Goal: Task Accomplishment & Management: Manage account settings

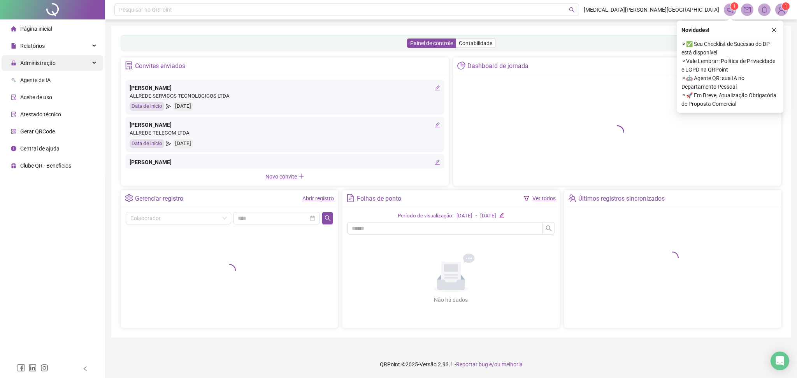
click at [73, 57] on div "Administração" at bounding box center [53, 63] width 102 height 16
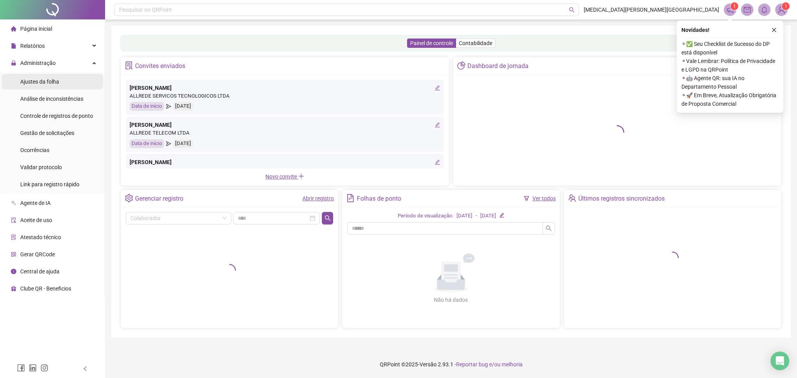
click at [58, 80] on span "Ajustes da folha" at bounding box center [39, 82] width 39 height 6
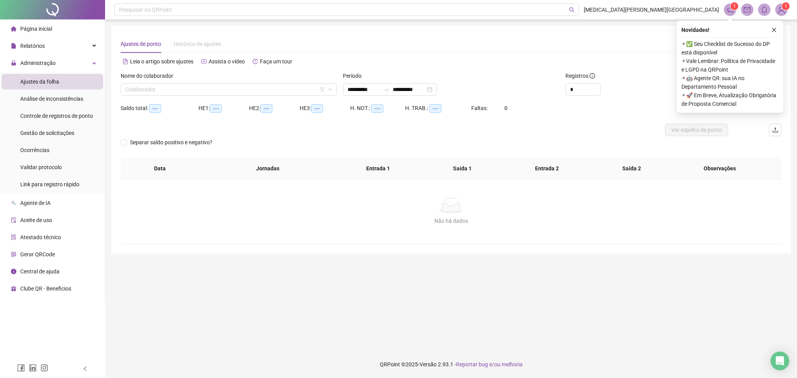
type input "**********"
click at [144, 86] on input "search" at bounding box center [225, 90] width 200 height 12
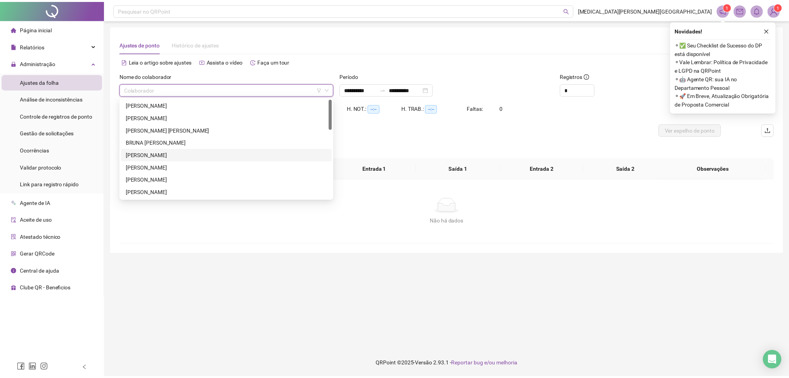
scroll to position [156, 0]
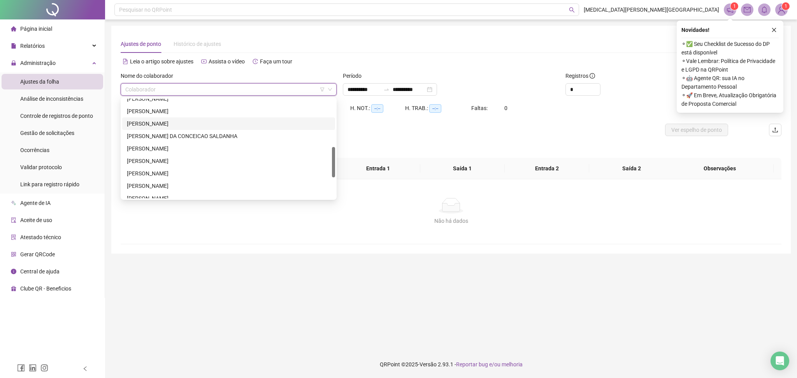
click at [162, 125] on div "[PERSON_NAME]" at bounding box center [229, 123] width 204 height 9
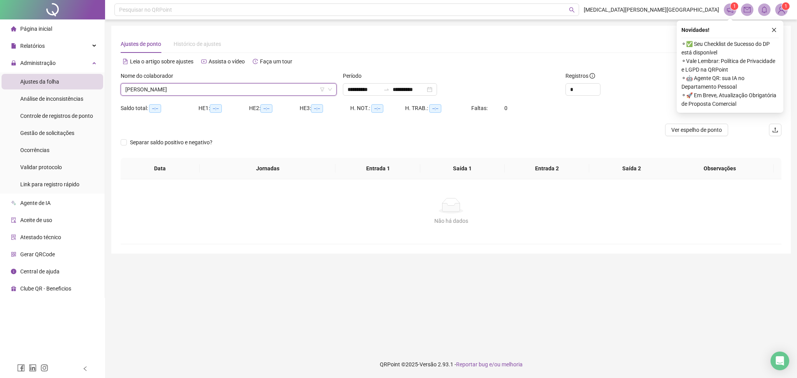
click at [772, 30] on icon "close" at bounding box center [773, 29] width 5 height 5
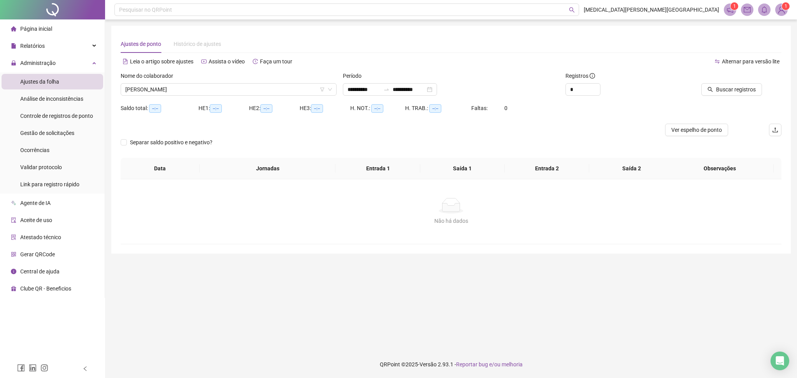
click at [602, 86] on div "*" at bounding box center [617, 89] width 105 height 12
click at [598, 87] on span "Increase Value" at bounding box center [596, 87] width 9 height 6
type input "**"
click at [598, 87] on span "Increase Value" at bounding box center [596, 87] width 9 height 7
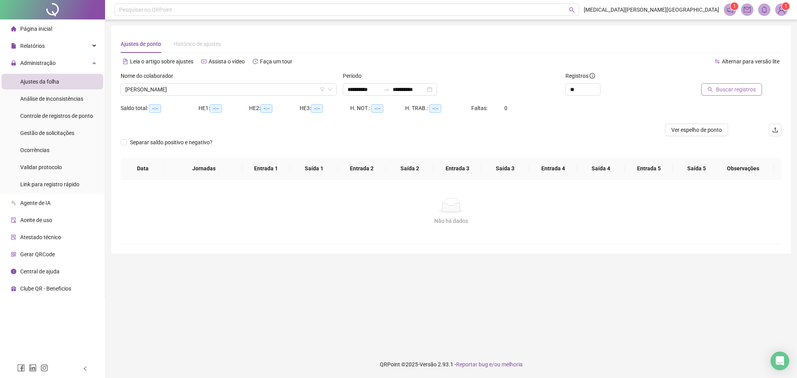
click at [738, 91] on span "Buscar registros" at bounding box center [736, 89] width 40 height 9
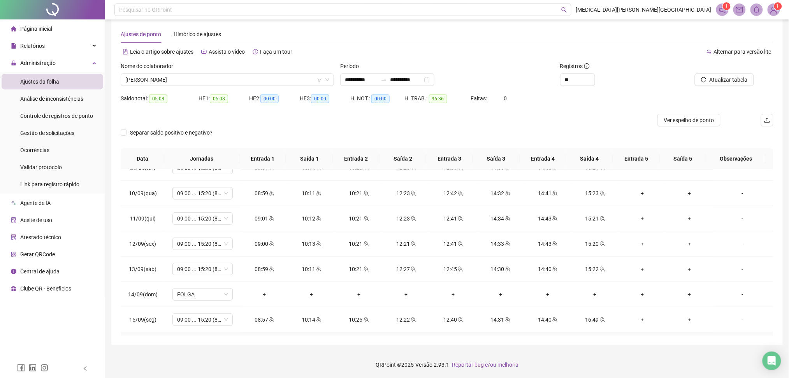
scroll to position [289, 0]
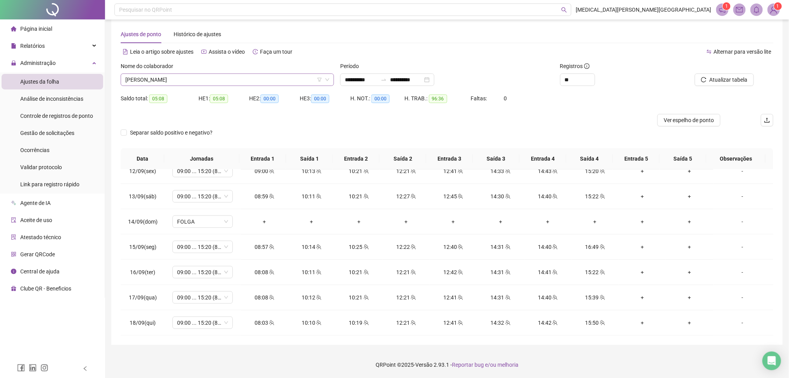
click at [162, 83] on span "[PERSON_NAME]" at bounding box center [227, 80] width 204 height 12
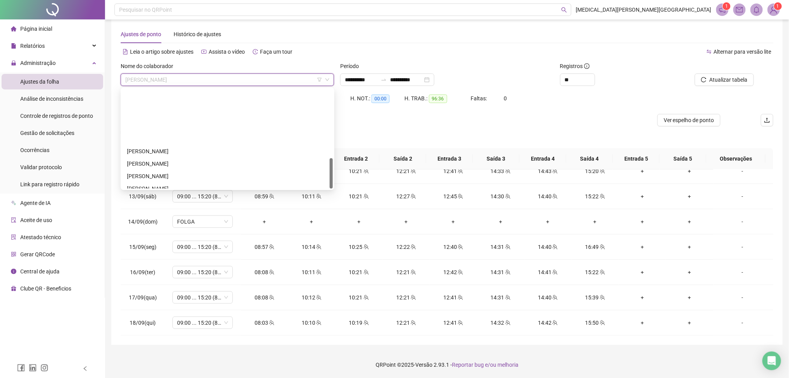
scroll to position [224, 0]
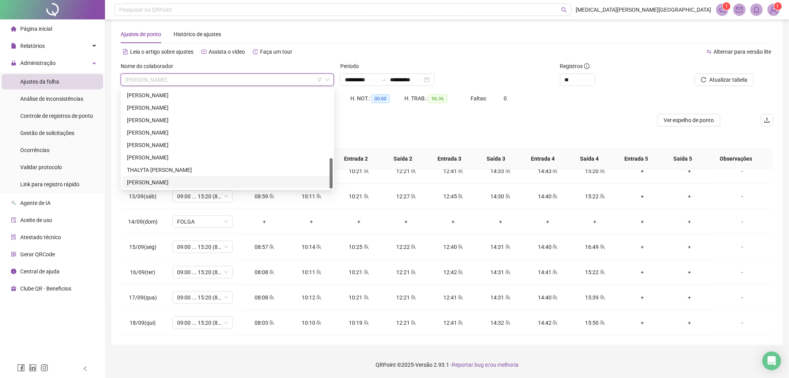
click at [164, 179] on div "[PERSON_NAME]" at bounding box center [227, 182] width 201 height 9
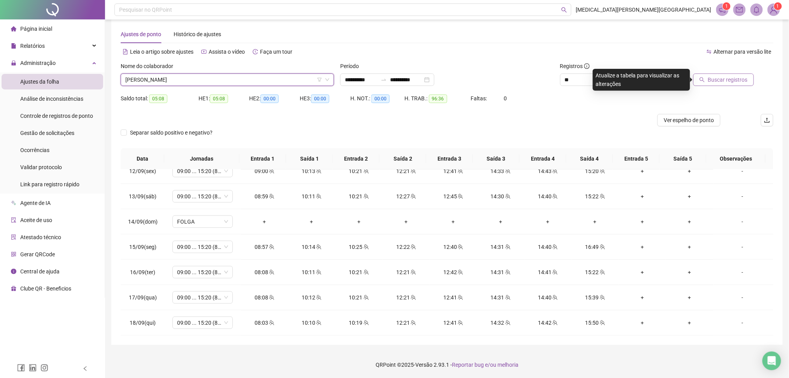
click at [724, 81] on span "Buscar registros" at bounding box center [728, 79] width 40 height 9
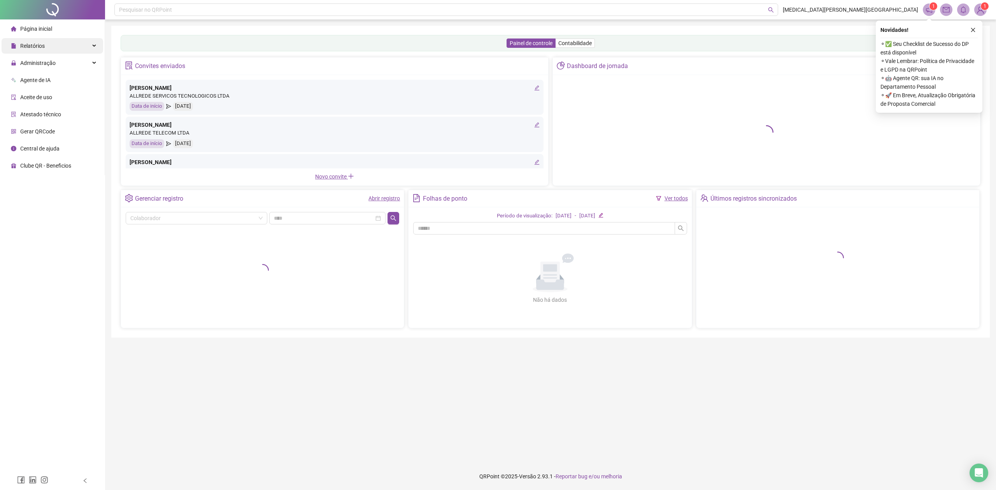
click at [61, 46] on div "Relatórios" at bounding box center [53, 46] width 102 height 16
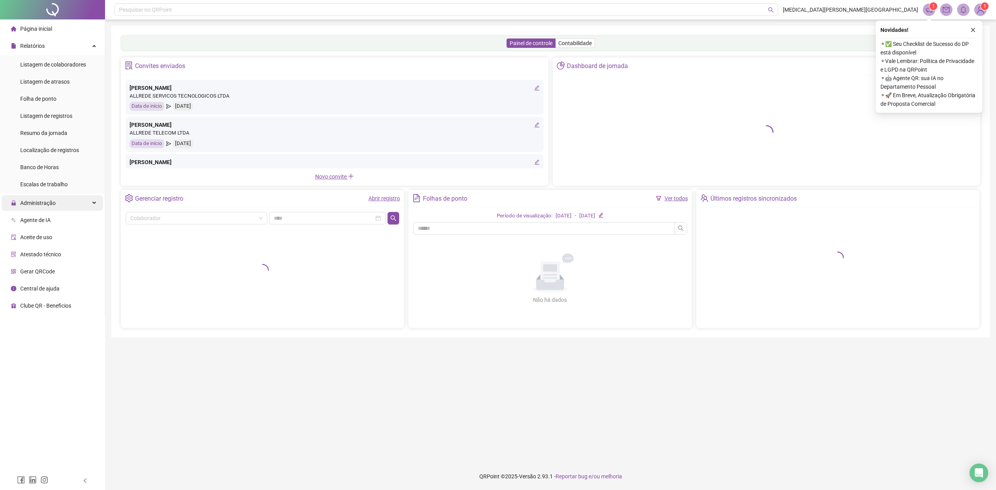
click at [49, 203] on span "Administração" at bounding box center [37, 203] width 35 height 6
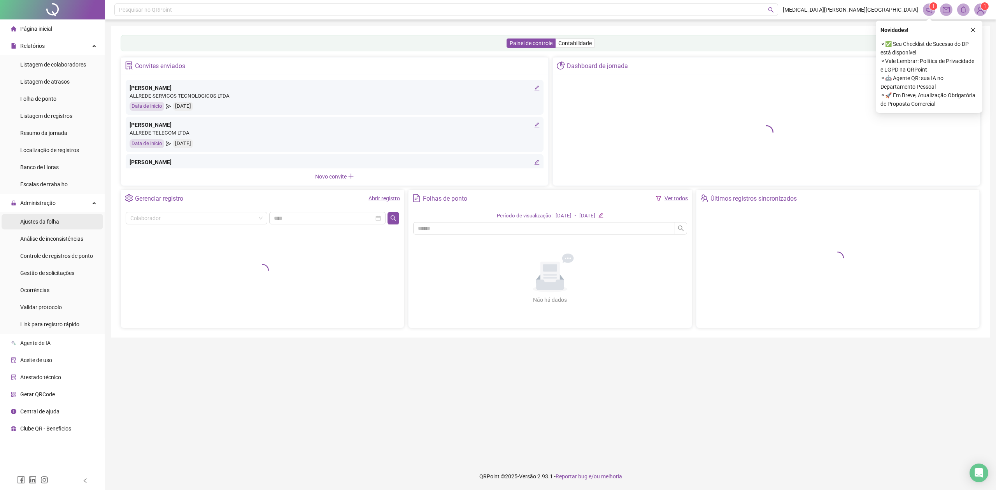
click at [41, 225] on span "Ajustes da folha" at bounding box center [39, 222] width 39 height 6
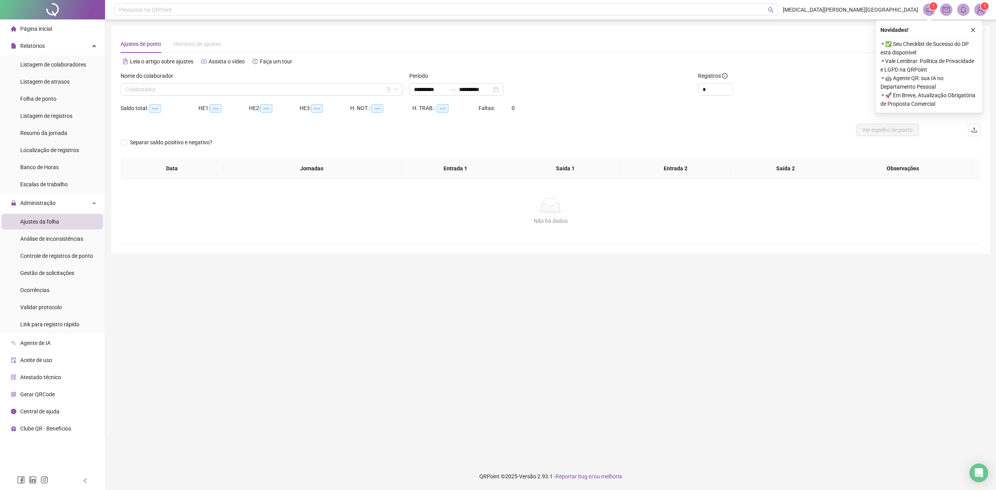
type input "**********"
click at [209, 80] on div "Nome do colaborador" at bounding box center [262, 78] width 283 height 12
click at [459, 90] on div at bounding box center [453, 89] width 12 height 6
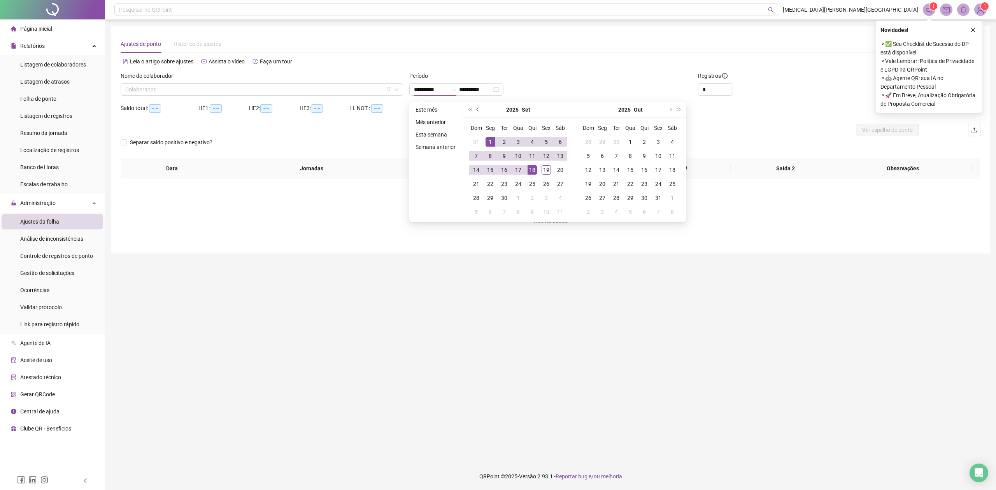
click at [477, 109] on span "prev-year" at bounding box center [479, 110] width 4 height 4
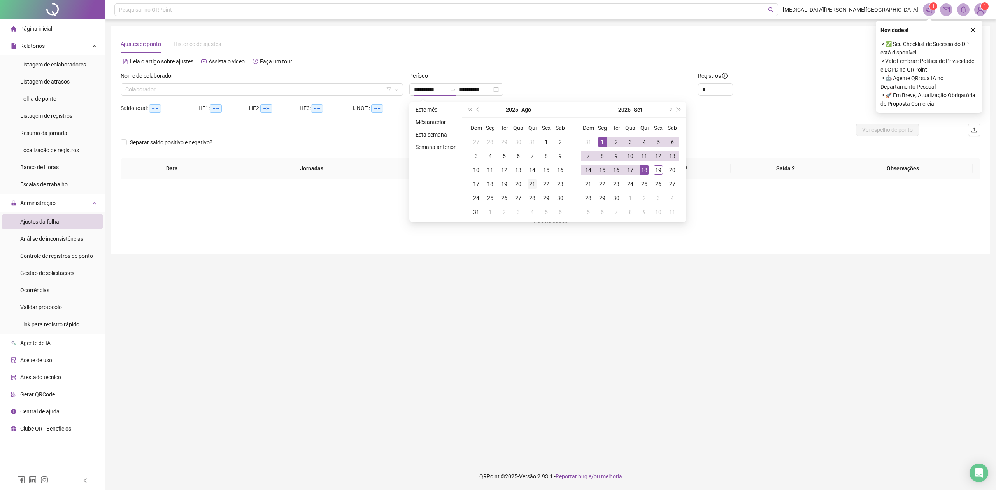
type input "**********"
click at [532, 183] on div "21" at bounding box center [532, 183] width 9 height 9
type input "**********"
click at [647, 170] on div "18" at bounding box center [644, 169] width 9 height 9
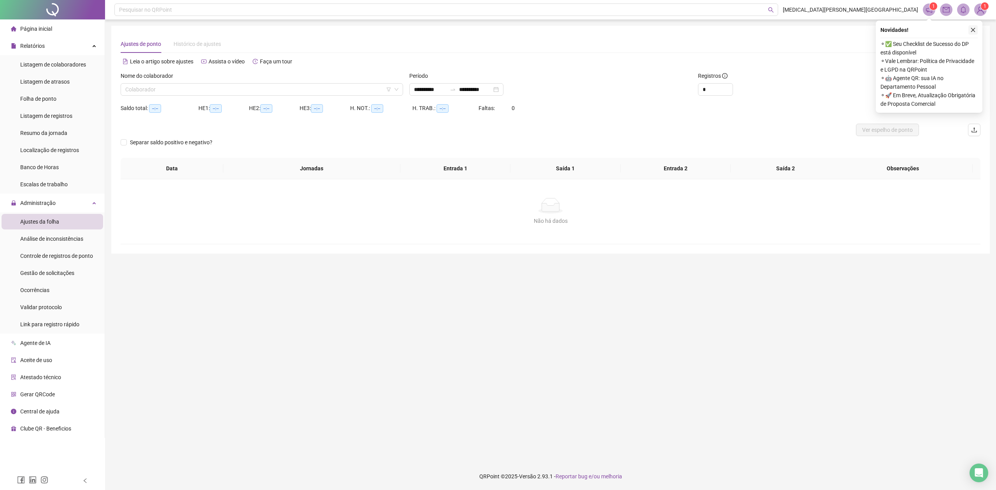
click at [973, 32] on icon "close" at bounding box center [973, 29] width 5 height 5
click at [728, 87] on icon "up" at bounding box center [728, 87] width 3 height 3
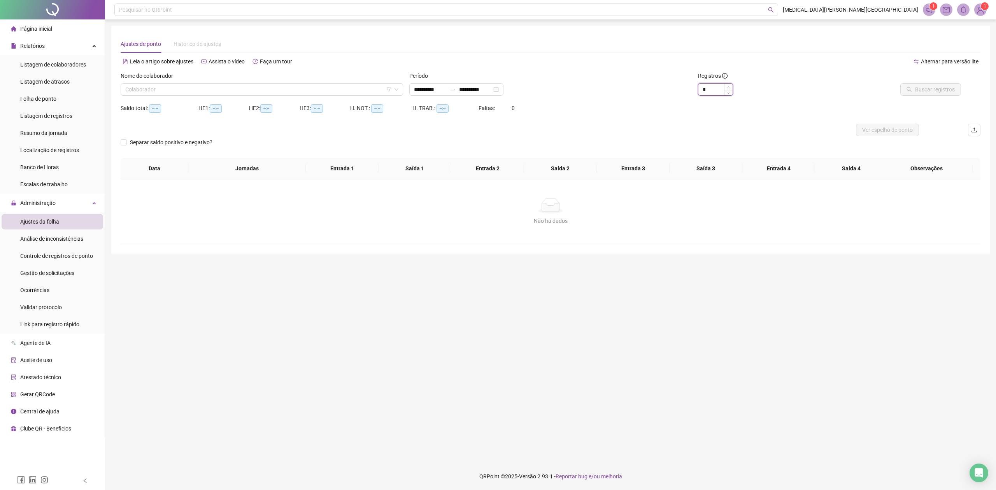
type input "**"
click at [728, 87] on icon "up" at bounding box center [728, 87] width 3 height 3
click at [175, 88] on input "search" at bounding box center [258, 90] width 266 height 12
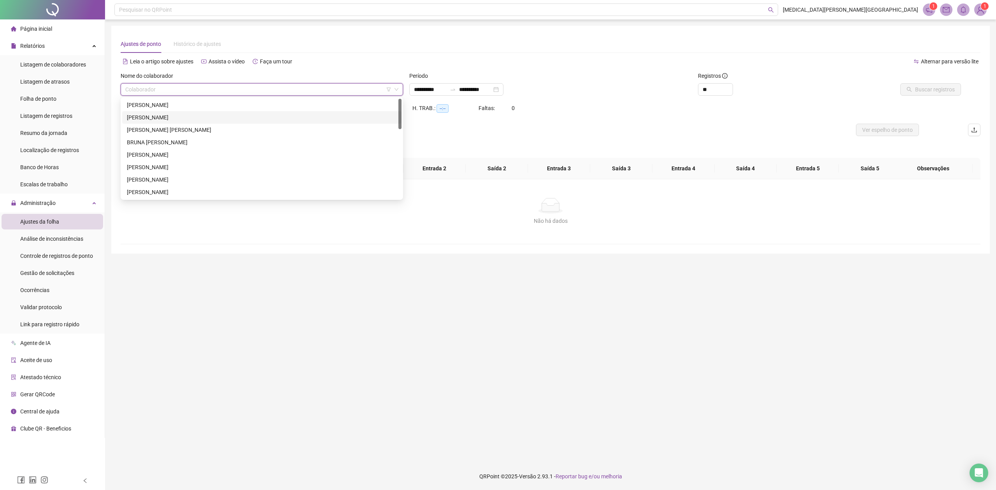
click at [168, 104] on div "[PERSON_NAME]" at bounding box center [262, 105] width 270 height 9
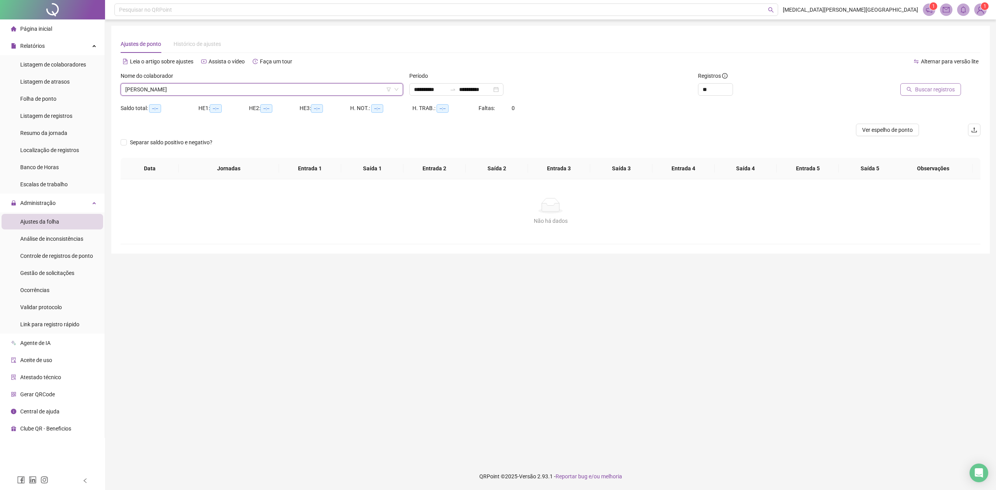
click at [917, 84] on button "Buscar registros" at bounding box center [931, 89] width 61 height 12
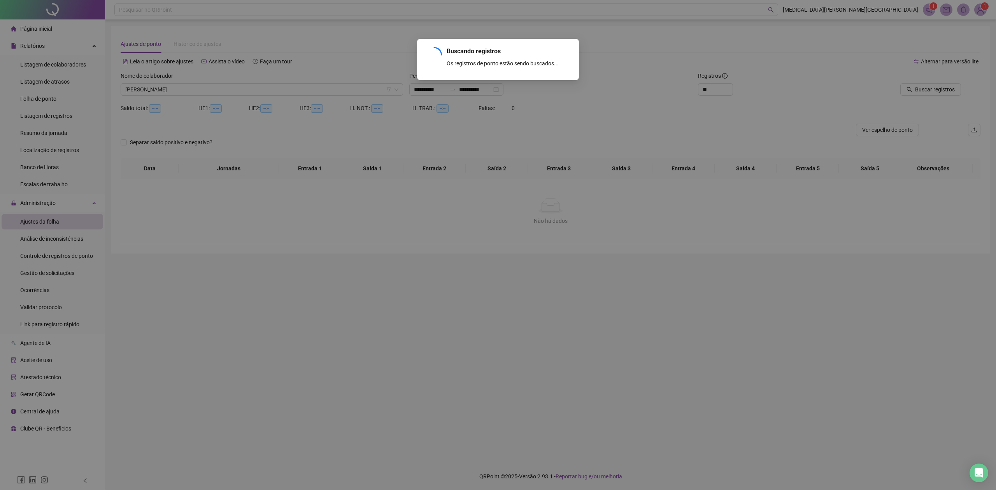
click at [916, 88] on div "Buscando registros Os registros de ponto estão sendo buscados... OK" at bounding box center [498, 245] width 996 height 490
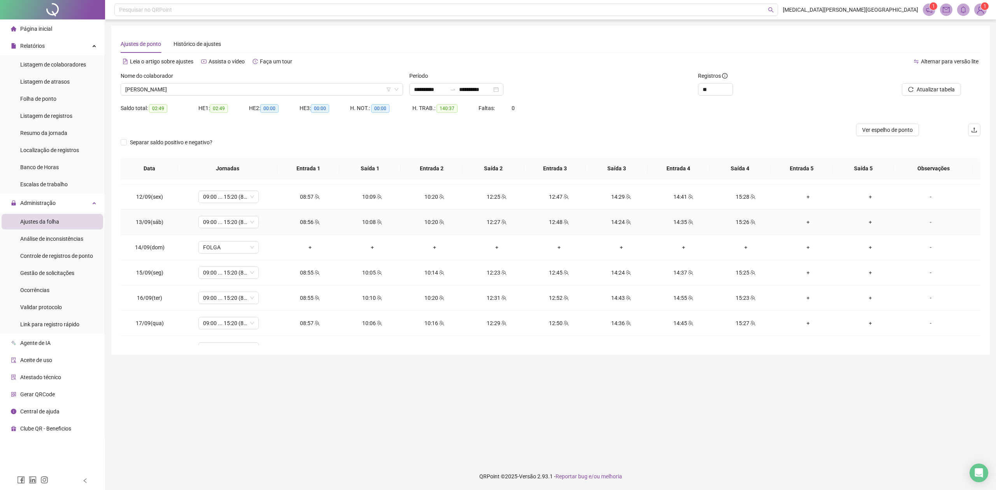
scroll to position [571, 0]
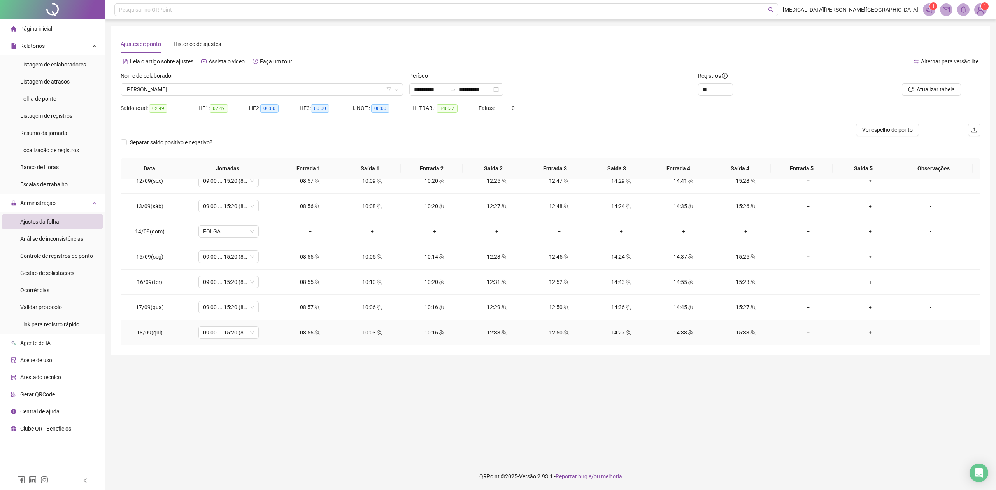
click at [741, 332] on div "15:33" at bounding box center [746, 332] width 50 height 9
type input "**********"
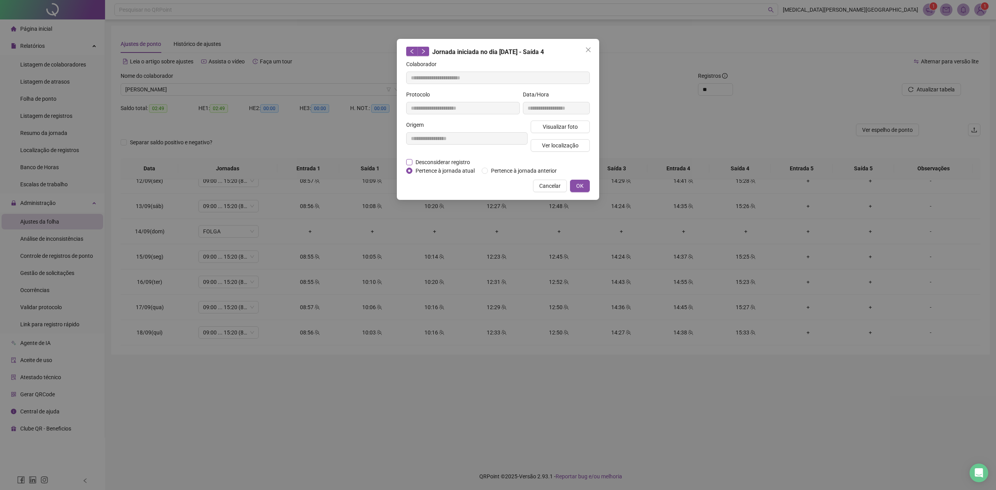
click at [446, 163] on span "Desconsiderar registro" at bounding box center [443, 162] width 61 height 9
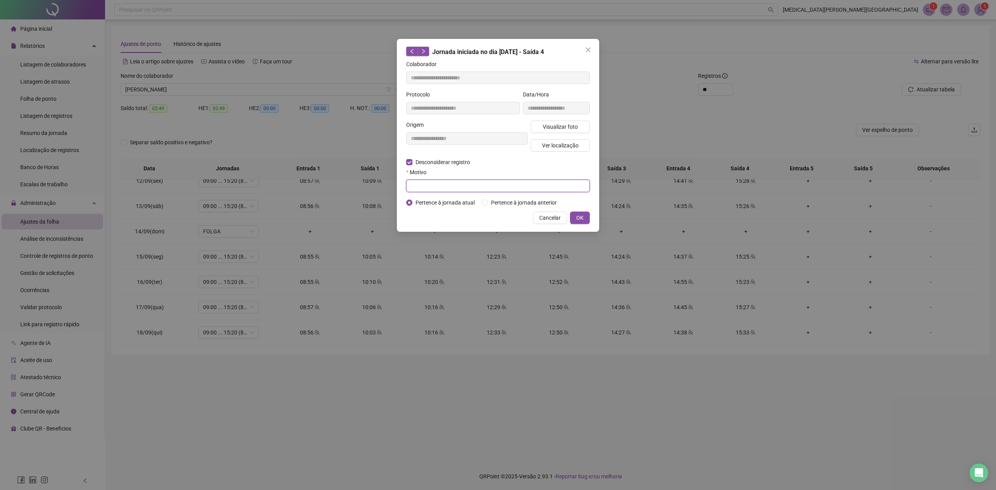
click at [442, 186] on input "text" at bounding box center [498, 186] width 184 height 12
type input "******"
click at [578, 217] on span "OK" at bounding box center [579, 218] width 7 height 9
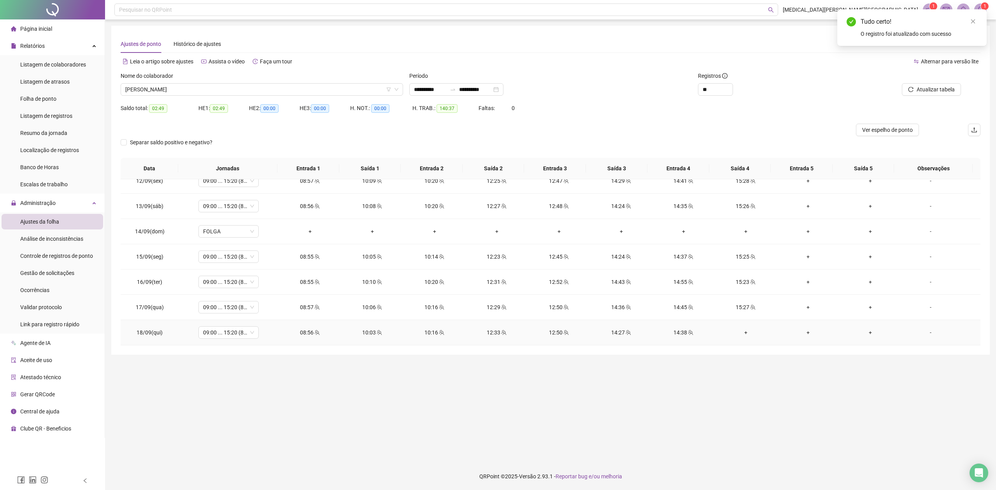
click at [741, 335] on div "+" at bounding box center [746, 332] width 50 height 9
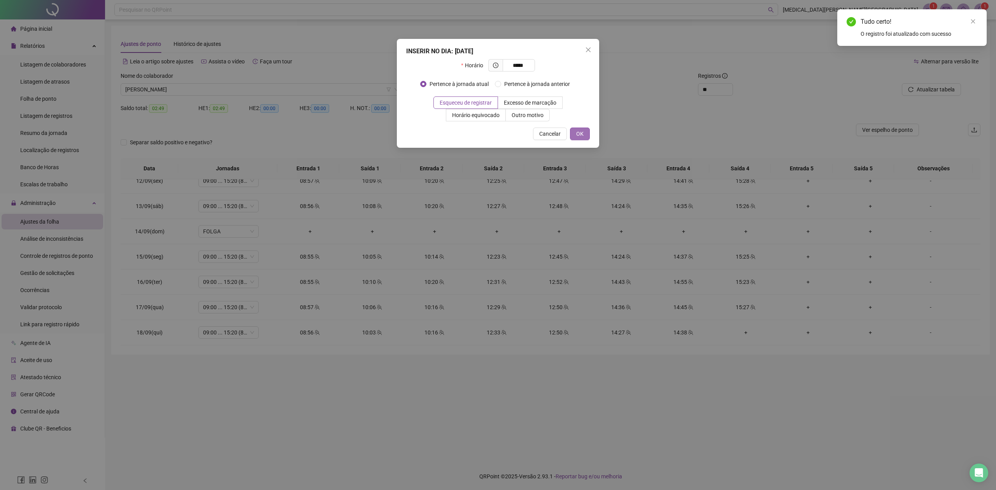
type input "*****"
click at [578, 133] on span "OK" at bounding box center [579, 134] width 7 height 9
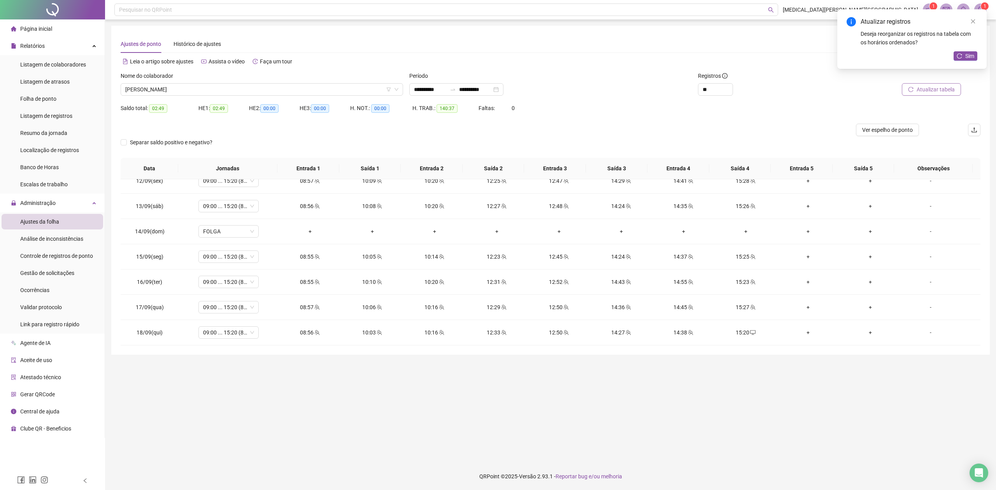
click at [928, 90] on span "Atualizar tabela" at bounding box center [936, 89] width 38 height 9
click at [739, 310] on div "15:27" at bounding box center [746, 307] width 50 height 9
type input "**********"
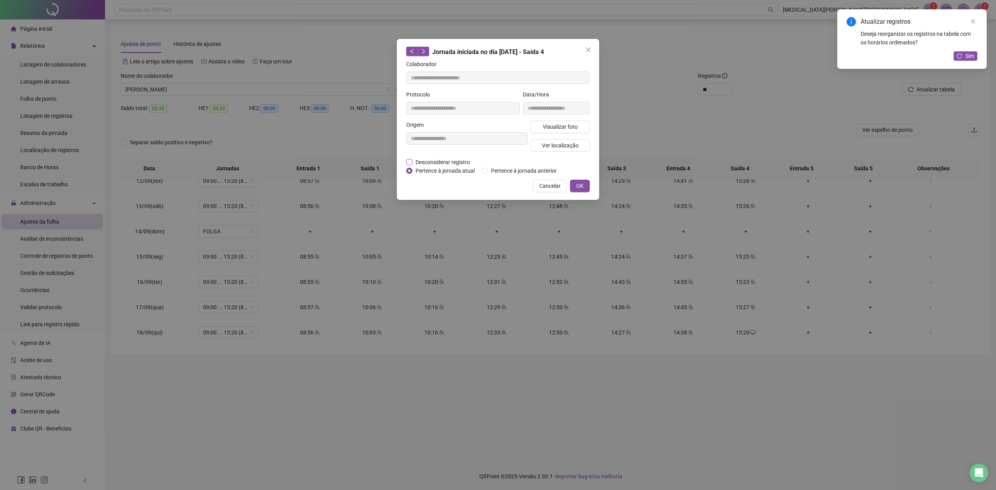
click at [457, 165] on span "Desconsiderar registro" at bounding box center [443, 162] width 61 height 9
click at [425, 159] on span "Desconsiderar registro" at bounding box center [443, 162] width 61 height 9
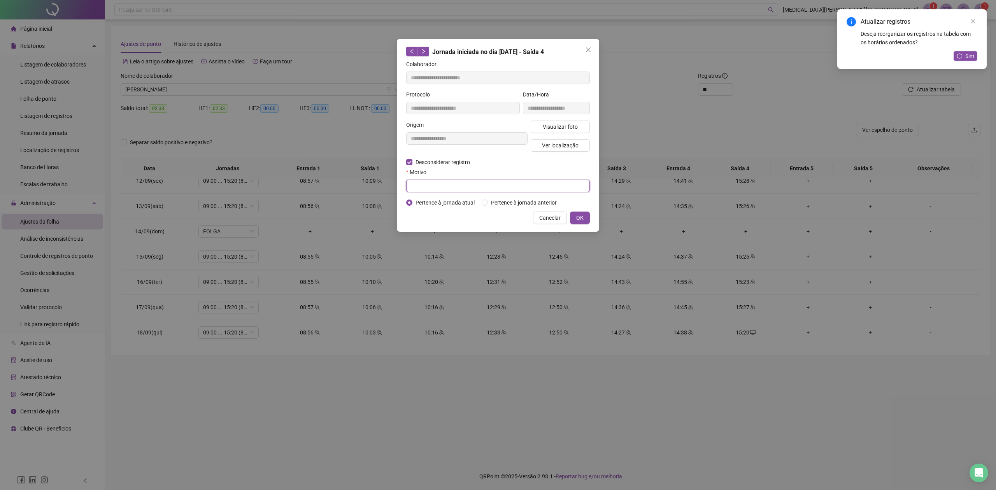
click at [427, 184] on input "text" at bounding box center [498, 186] width 184 height 12
type input "******"
click at [585, 216] on button "OK" at bounding box center [580, 218] width 20 height 12
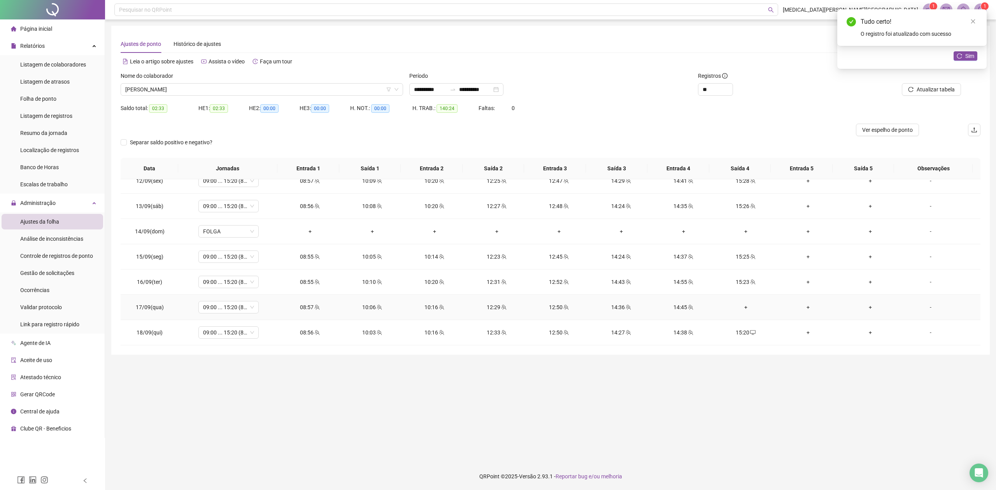
click at [740, 307] on div "+" at bounding box center [746, 307] width 50 height 9
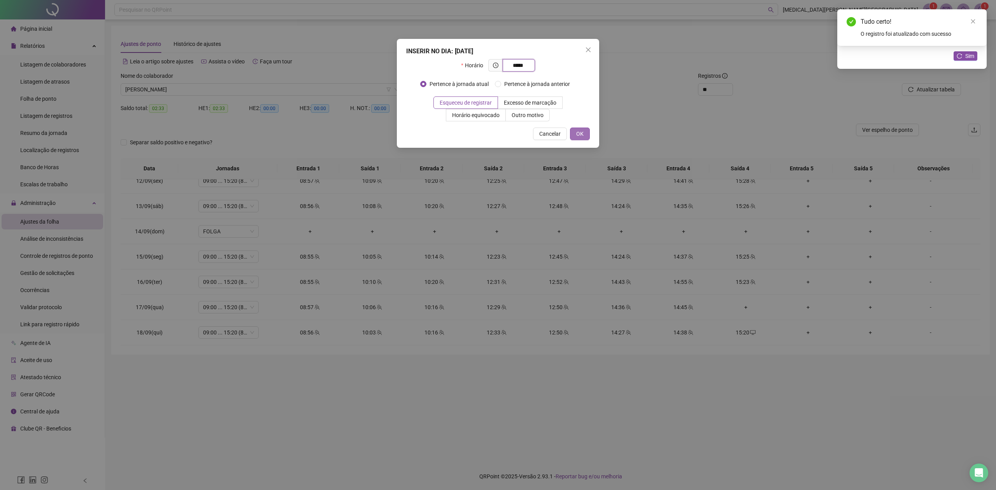
type input "*****"
click at [583, 133] on span "OK" at bounding box center [579, 134] width 7 height 9
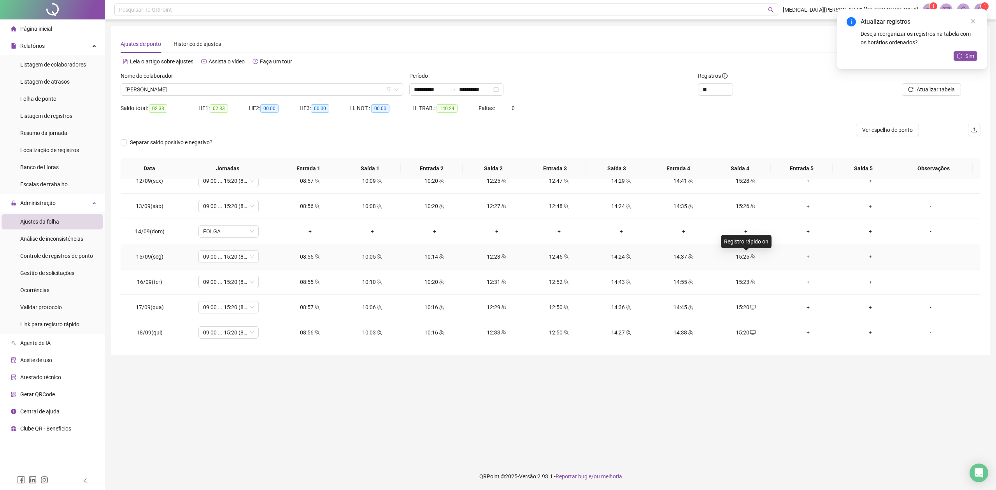
click at [750, 257] on span "team" at bounding box center [753, 256] width 6 height 5
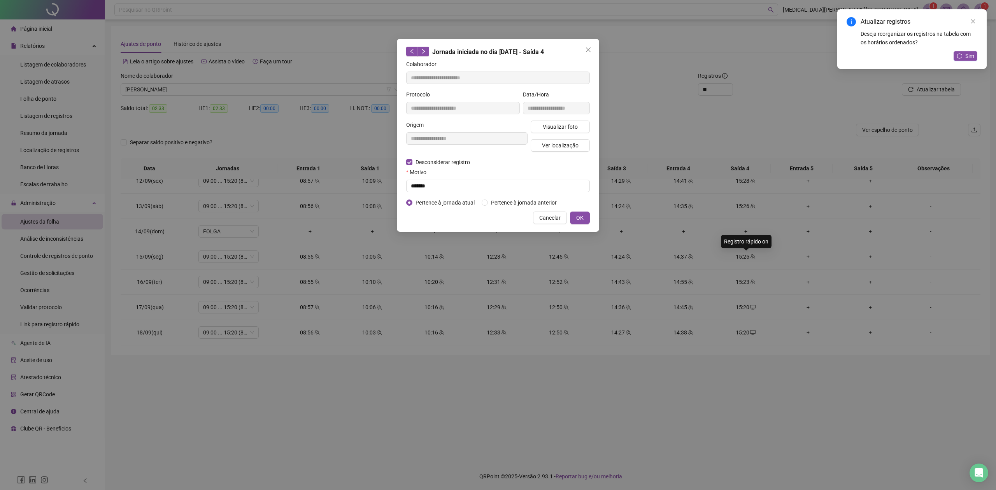
type input "**********"
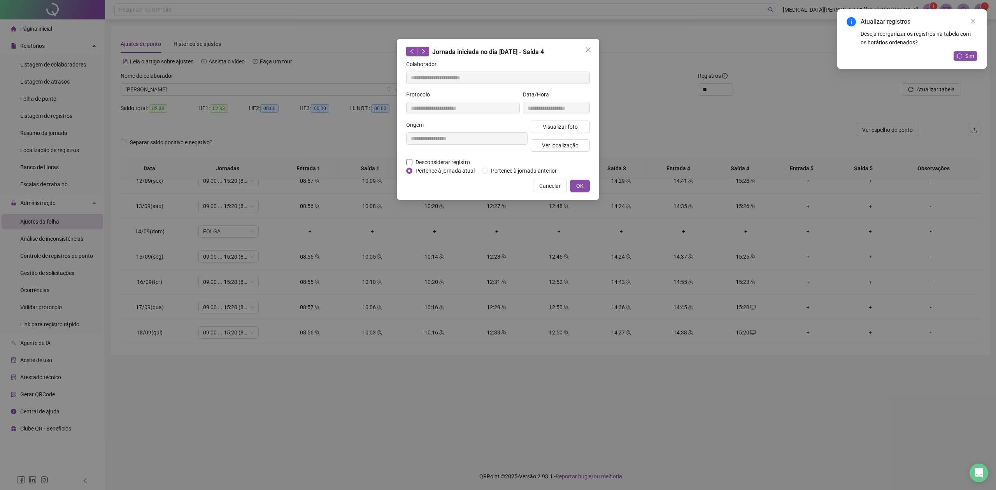
click at [432, 164] on span "Desconsiderar registro" at bounding box center [443, 162] width 61 height 9
click at [430, 163] on span "Desconsiderar registro" at bounding box center [443, 162] width 61 height 9
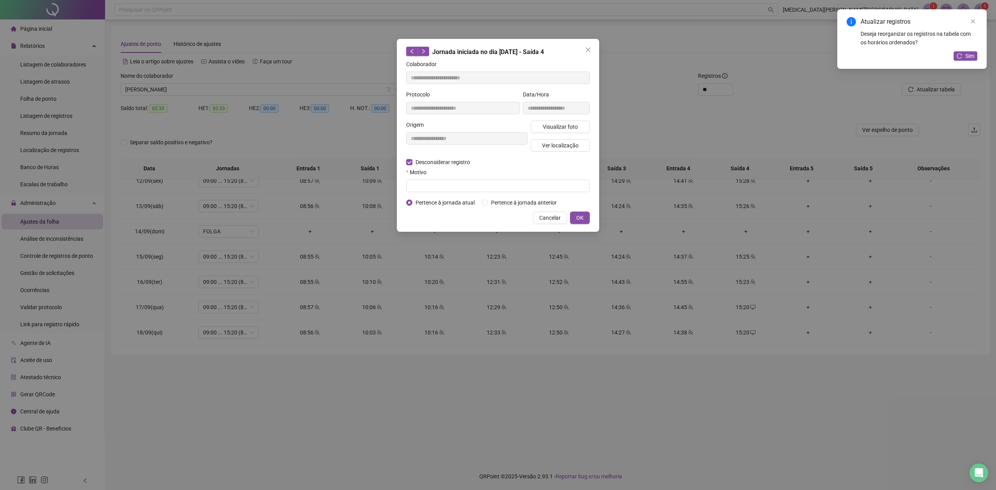
click at [434, 178] on div "Motivo" at bounding box center [498, 174] width 184 height 12
click at [434, 186] on input "text" at bounding box center [498, 186] width 184 height 12
type input "******"
drag, startPoint x: 583, startPoint y: 218, endPoint x: 633, endPoint y: 248, distance: 58.1
click at [581, 218] on button "OK" at bounding box center [580, 218] width 20 height 12
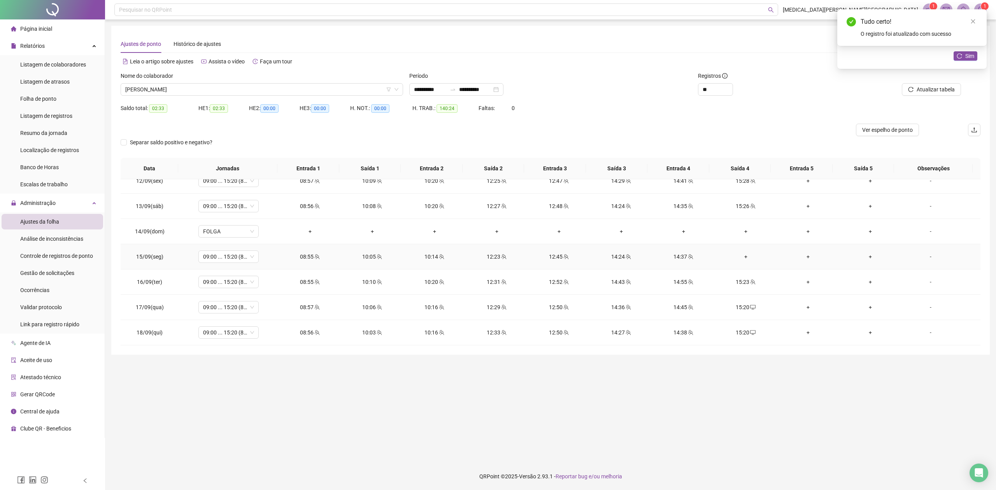
click at [734, 259] on div "+" at bounding box center [746, 257] width 50 height 9
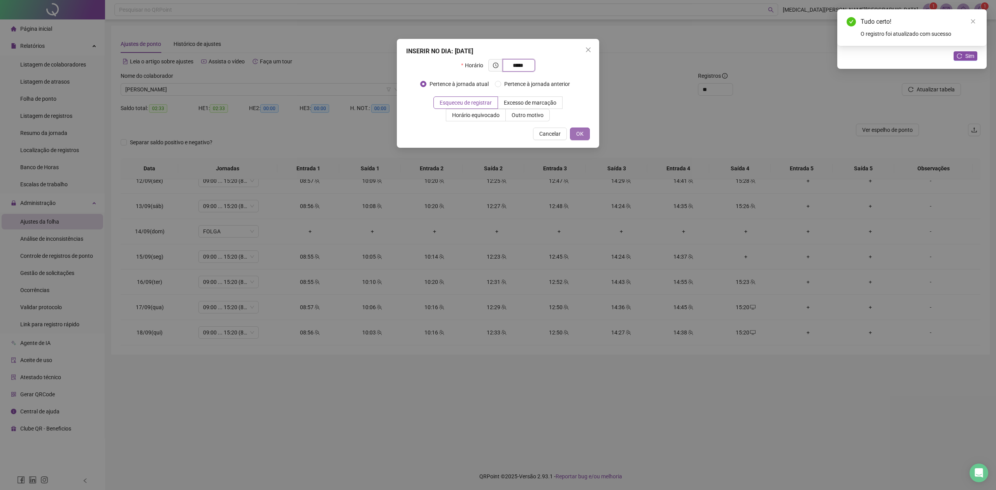
type input "*****"
click at [576, 133] on button "OK" at bounding box center [580, 134] width 20 height 12
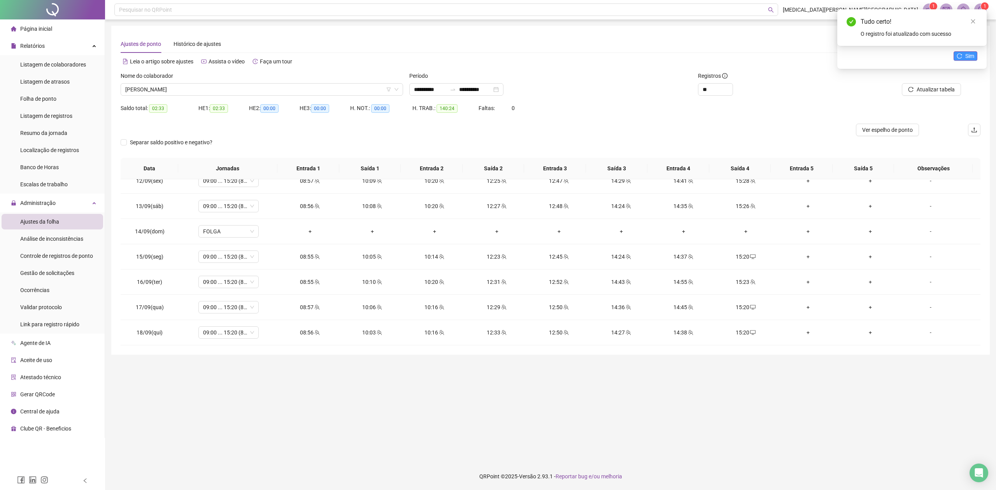
click at [962, 54] on icon "reload" at bounding box center [959, 55] width 5 height 5
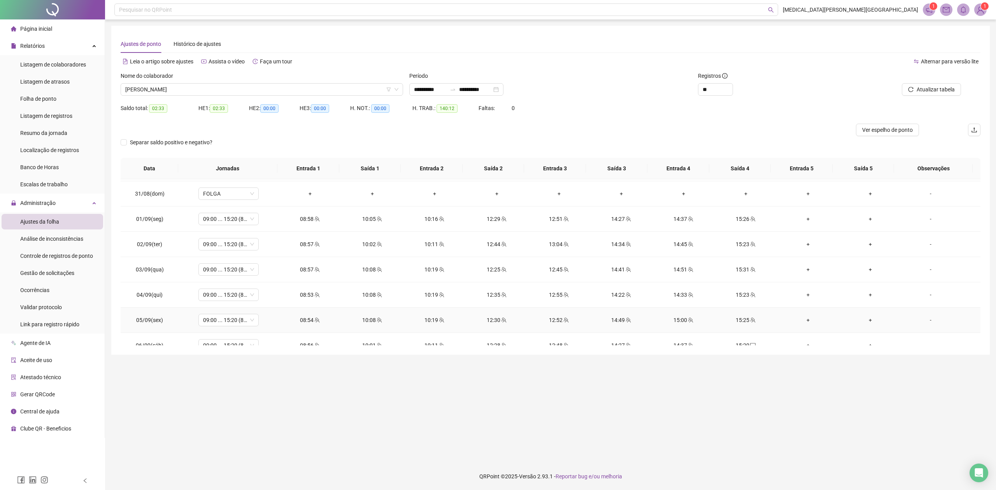
scroll to position [156, 0]
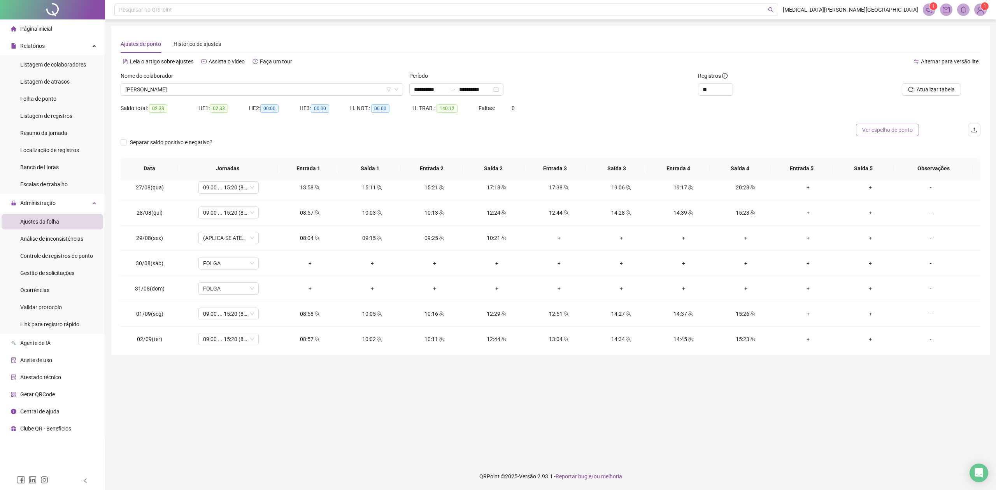
click at [873, 126] on span "Ver espelho de ponto" at bounding box center [887, 130] width 51 height 9
click at [234, 241] on span "(APLICA-SE ATESTADO)" at bounding box center [228, 238] width 51 height 12
click at [385, 248] on td "09:15" at bounding box center [372, 238] width 62 height 25
click at [924, 239] on div "-" at bounding box center [931, 238] width 46 height 9
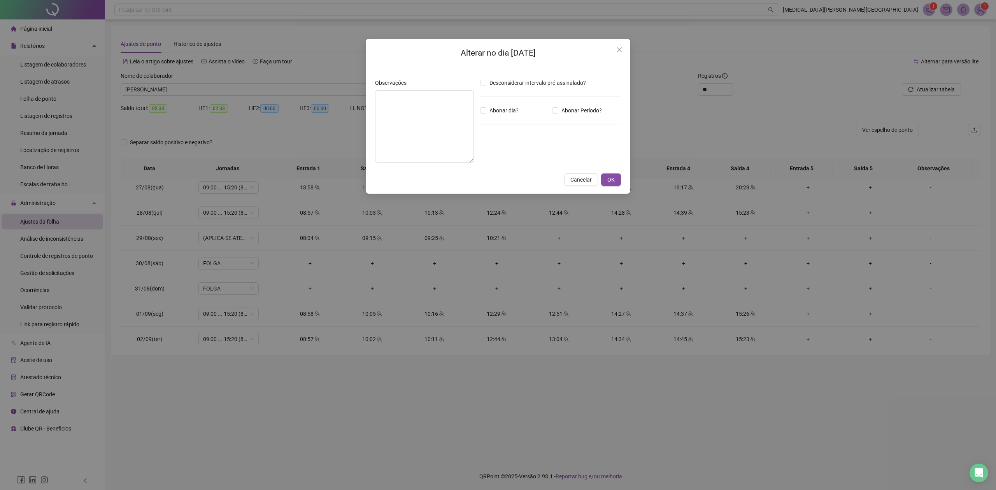
drag, startPoint x: 974, startPoint y: 262, endPoint x: 758, endPoint y: 255, distance: 216.1
click at [963, 258] on div "Alterar no dia 29/08/2025 Observações Desconsiderar intervalo pré-assinalado? A…" at bounding box center [498, 245] width 996 height 490
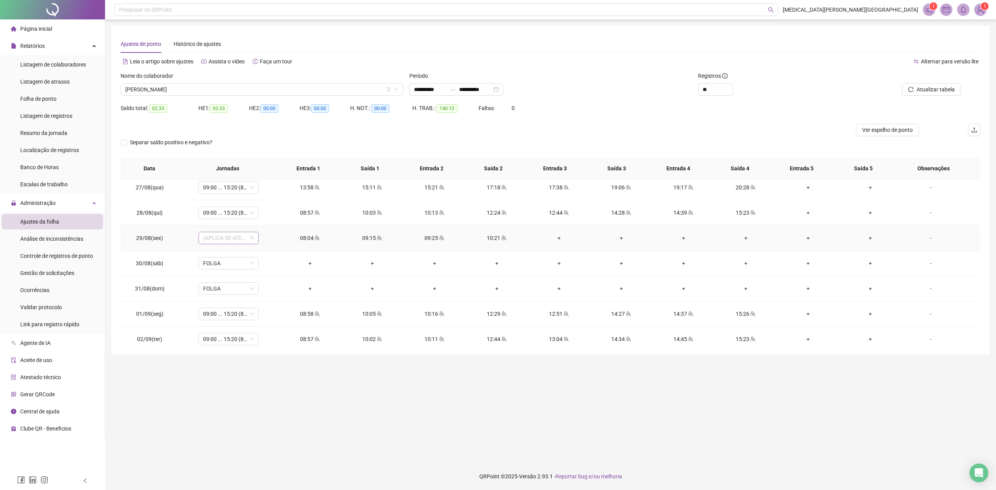
click at [237, 240] on span "(APLICA-SE ATESTADO)" at bounding box center [228, 238] width 51 height 12
click at [459, 285] on td "+" at bounding box center [435, 288] width 62 height 25
click at [237, 315] on span "09:00 ... 15:20 (8 HORAS)" at bounding box center [228, 314] width 51 height 12
click at [423, 311] on td "10:16" at bounding box center [435, 314] width 62 height 25
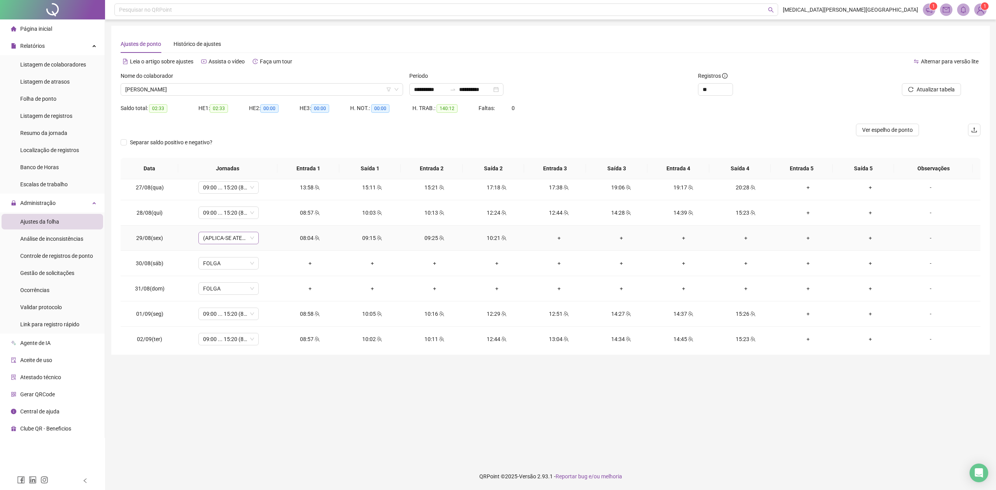
click at [232, 240] on span "(APLICA-SE ATESTADO)" at bounding box center [228, 238] width 51 height 12
click at [260, 334] on div "09:00 - 12:30 | 12:50 - 15:20" at bounding box center [242, 329] width 66 height 9
click at [264, 220] on span "Sim" at bounding box center [264, 219] width 9 height 9
click at [926, 90] on span "Atualizar tabela" at bounding box center [936, 89] width 38 height 9
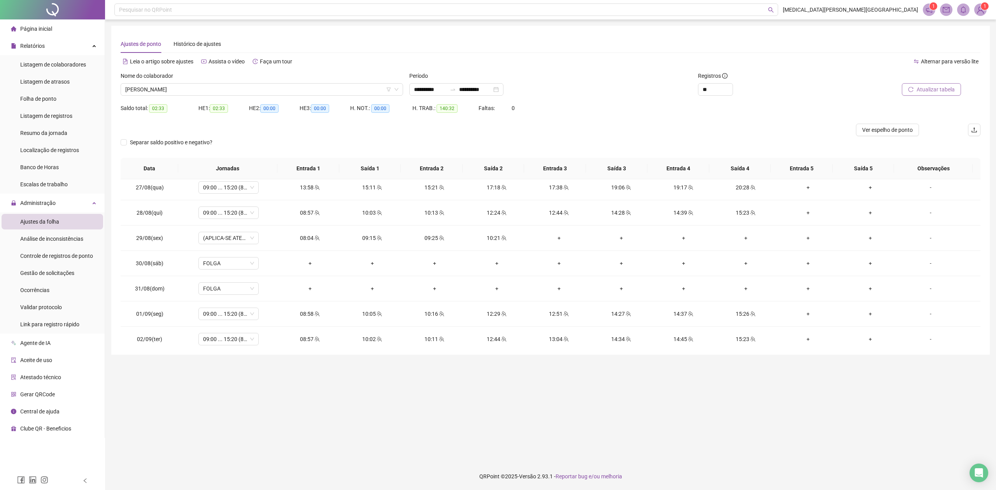
click at [917, 91] on span "Atualizar tabela" at bounding box center [936, 89] width 38 height 9
click at [242, 239] on span "(APLICA-SE ATESTADO)" at bounding box center [228, 238] width 51 height 12
click at [392, 271] on td "+" at bounding box center [372, 263] width 62 height 25
click at [495, 237] on div "10:21" at bounding box center [497, 238] width 50 height 9
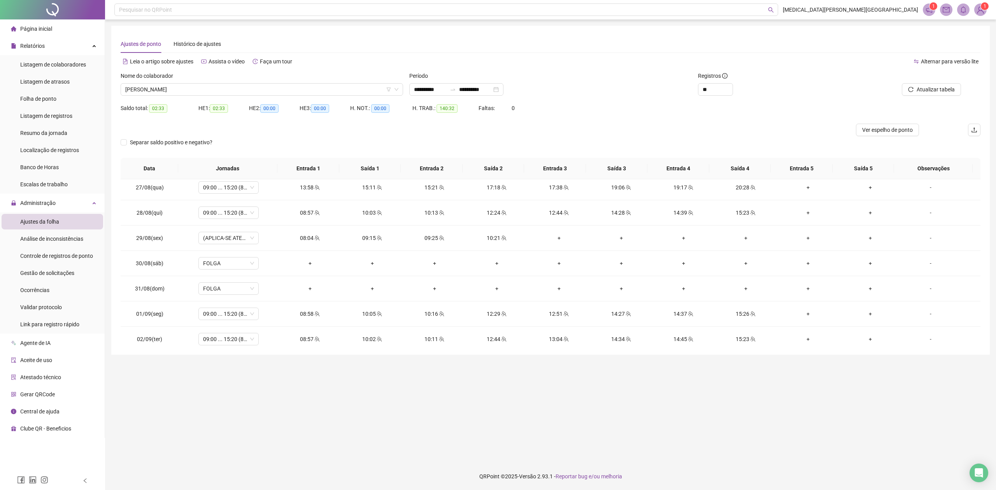
type input "**********"
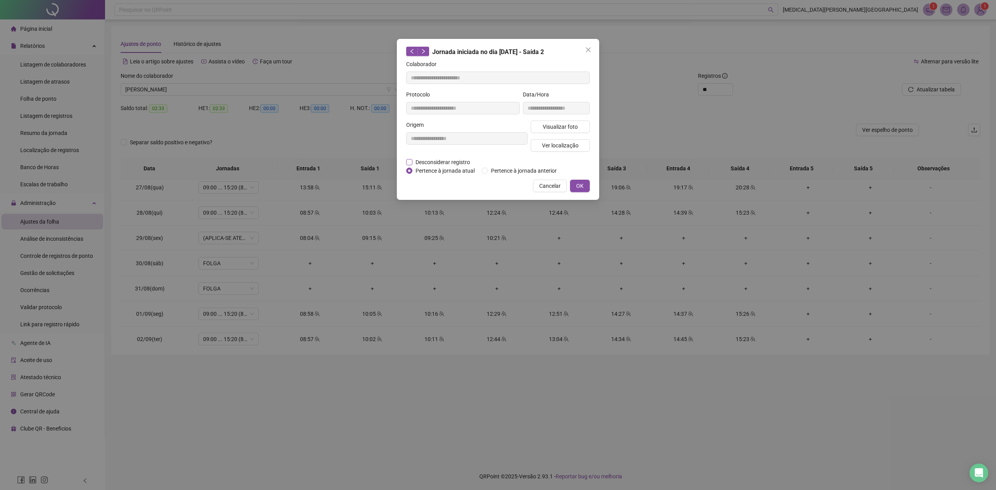
click at [429, 165] on span "Desconsiderar registro" at bounding box center [443, 162] width 61 height 9
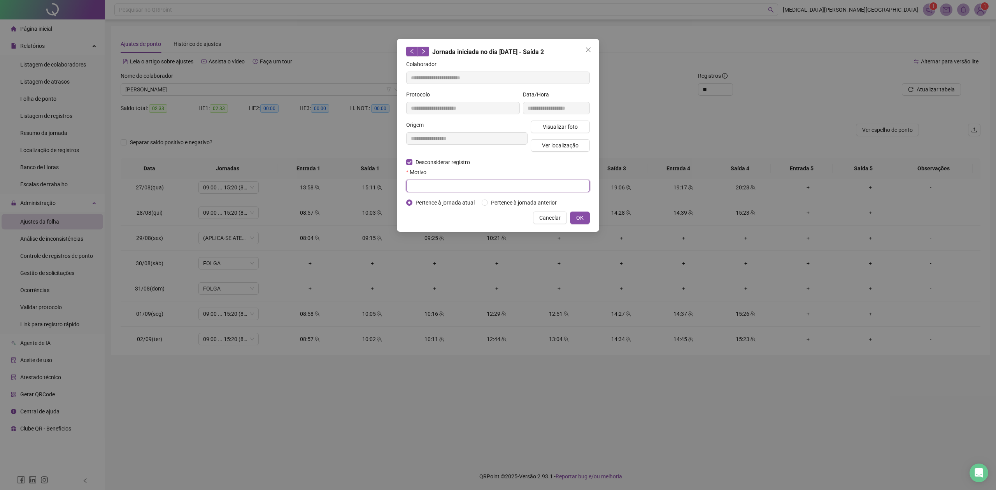
click at [444, 186] on input "text" at bounding box center [498, 186] width 184 height 12
click at [449, 186] on input "******" at bounding box center [498, 186] width 184 height 12
type input "******"
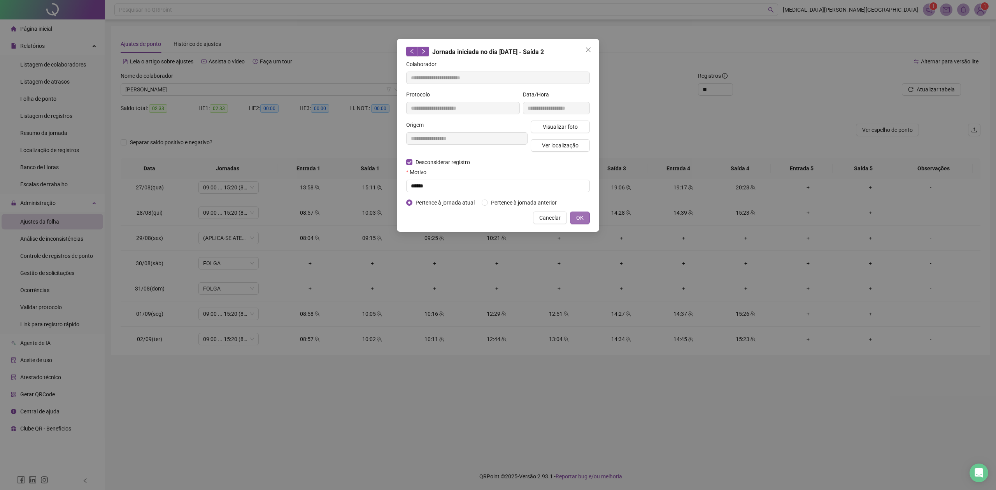
click at [581, 219] on span "OK" at bounding box center [579, 218] width 7 height 9
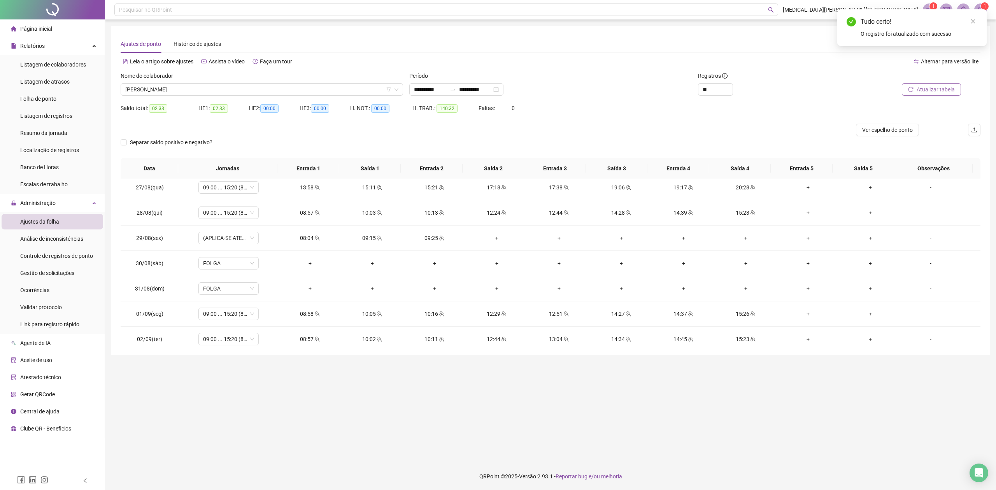
click at [918, 84] on button "Atualizar tabela" at bounding box center [931, 89] width 59 height 12
click at [431, 240] on div "09:25" at bounding box center [435, 238] width 50 height 9
type input "**********"
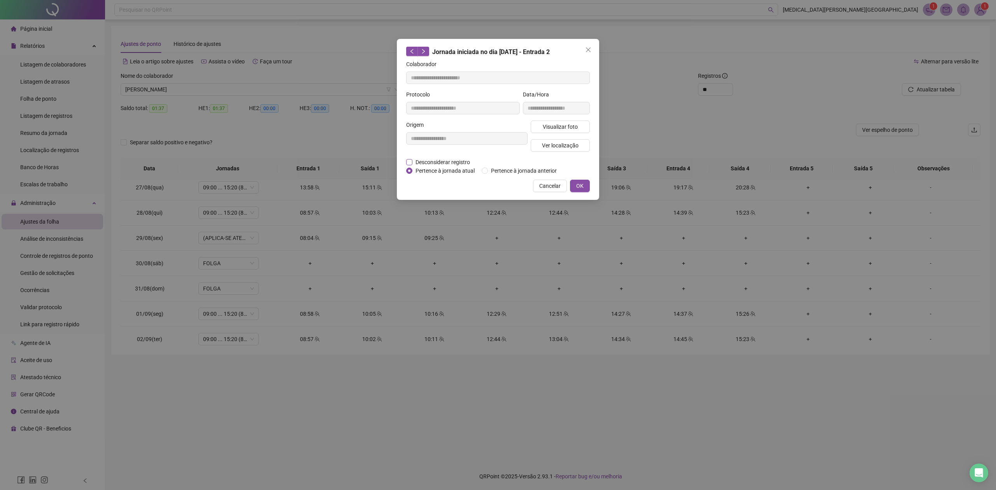
click at [439, 163] on span "Desconsiderar registro" at bounding box center [443, 162] width 61 height 9
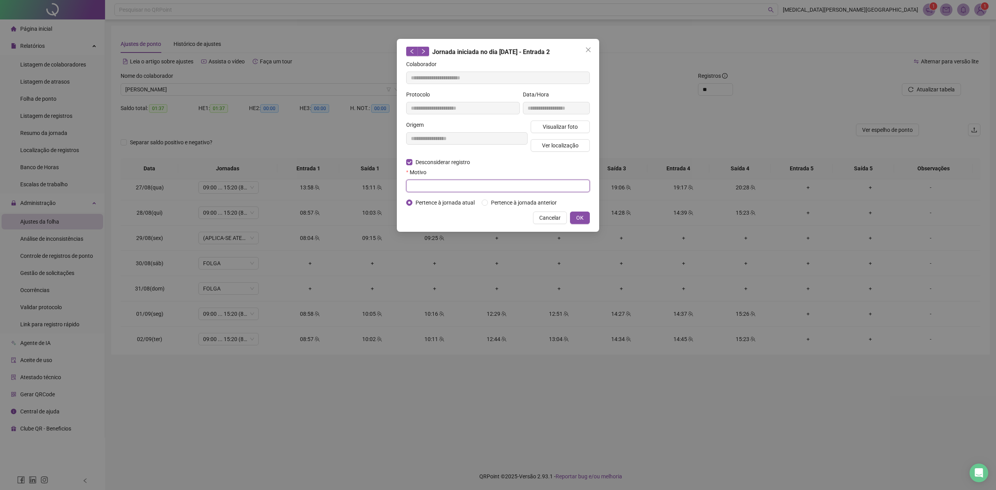
click at [445, 184] on input "text" at bounding box center [498, 186] width 184 height 12
paste input "******"
type input "******"
click at [581, 218] on span "OK" at bounding box center [579, 218] width 7 height 9
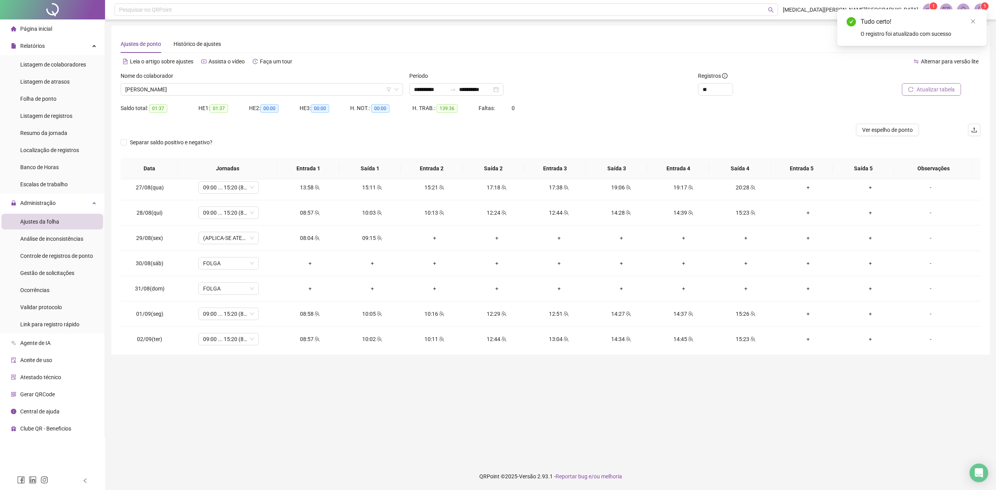
click at [930, 88] on span "Atualizar tabela" at bounding box center [936, 89] width 38 height 9
click at [377, 240] on icon "team" at bounding box center [379, 237] width 5 height 5
type input "**********"
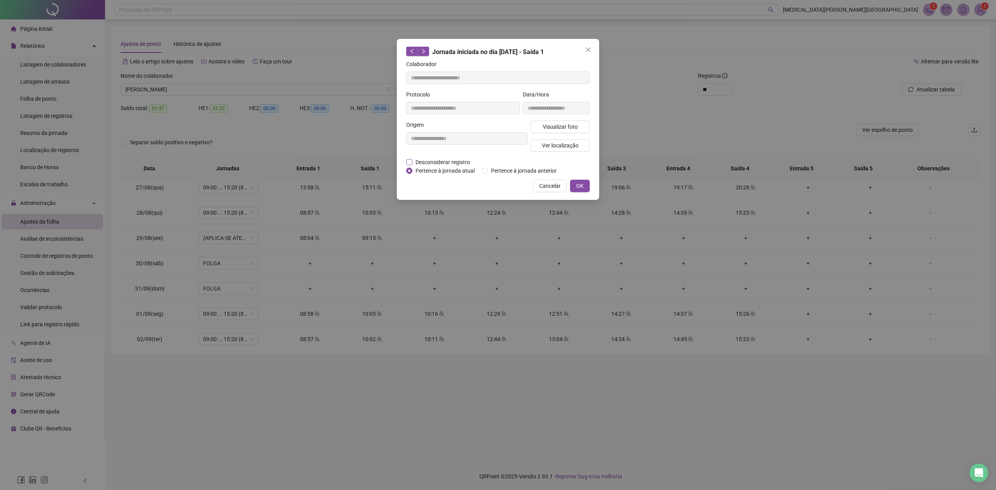
click at [438, 162] on span "Desconsiderar registro" at bounding box center [443, 162] width 61 height 9
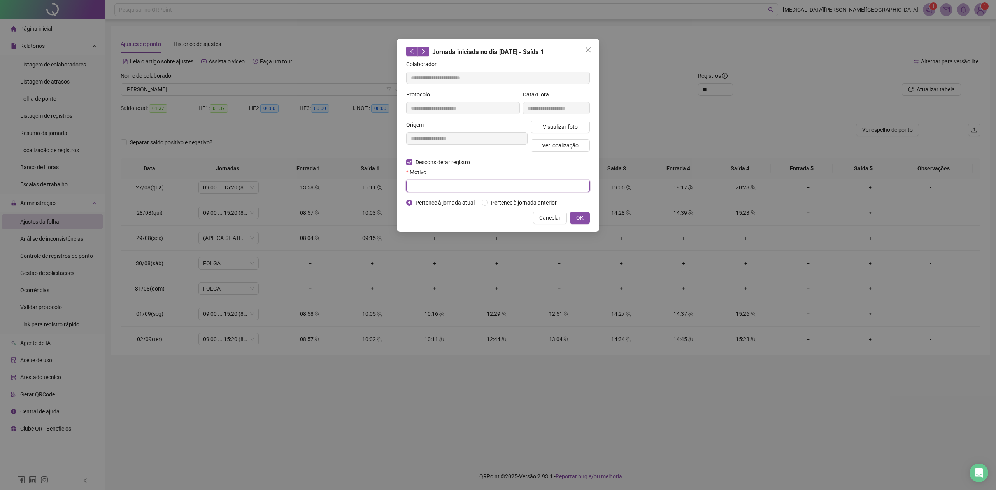
click at [465, 189] on input "text" at bounding box center [498, 186] width 184 height 12
paste input "******"
type input "******"
click at [586, 220] on button "OK" at bounding box center [580, 218] width 20 height 12
click at [575, 219] on button "OK" at bounding box center [580, 218] width 20 height 12
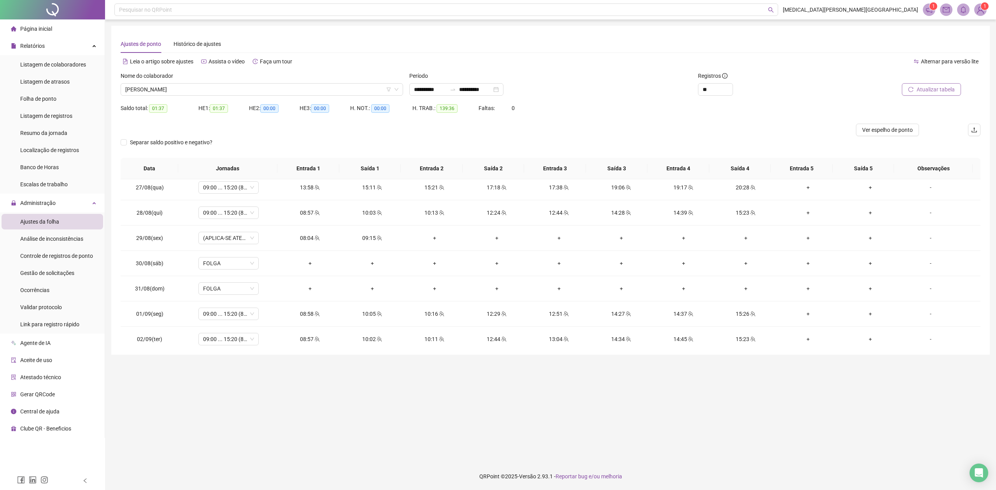
click at [941, 92] on span "Atualizar tabela" at bounding box center [936, 89] width 38 height 9
click at [298, 237] on div "08:04" at bounding box center [310, 238] width 50 height 9
type input "**********"
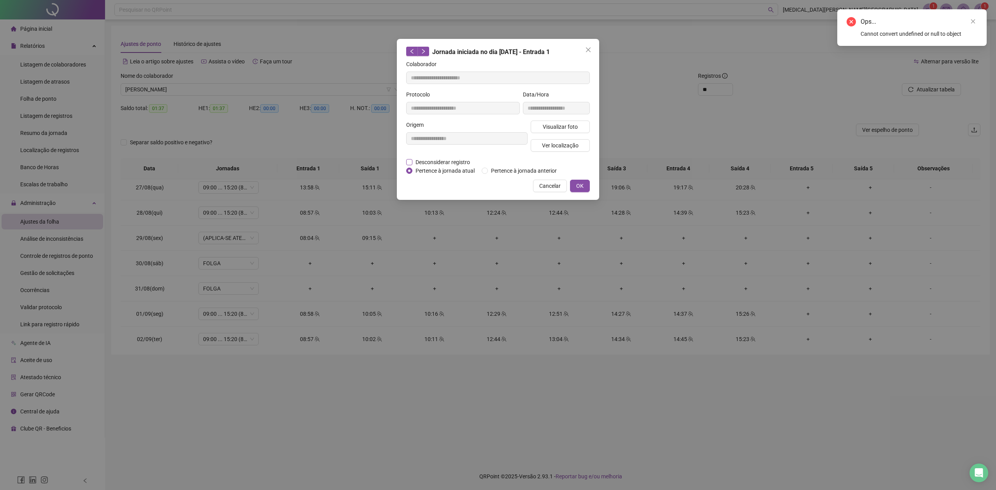
click at [421, 164] on span "Desconsiderar registro" at bounding box center [443, 162] width 61 height 9
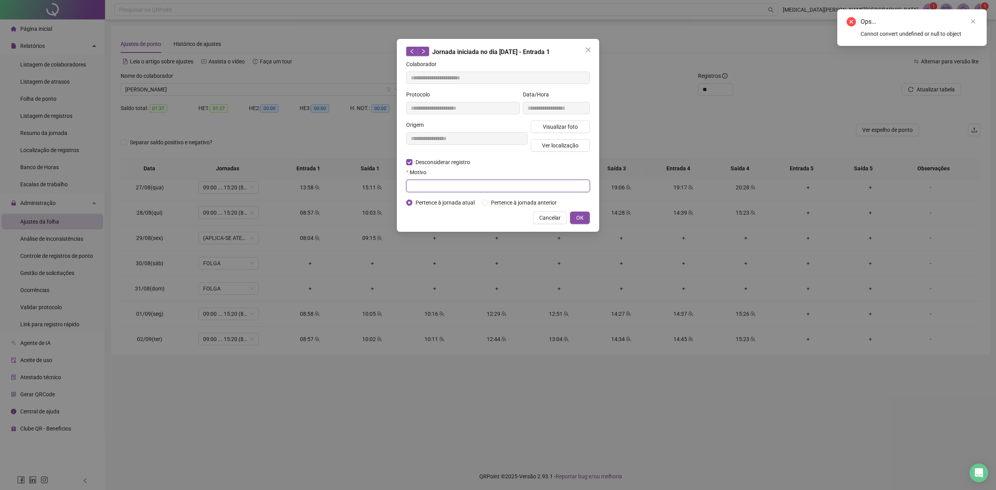
click at [470, 191] on input "text" at bounding box center [498, 186] width 184 height 12
paste input "******"
type input "******"
click at [584, 216] on button "OK" at bounding box center [580, 218] width 20 height 12
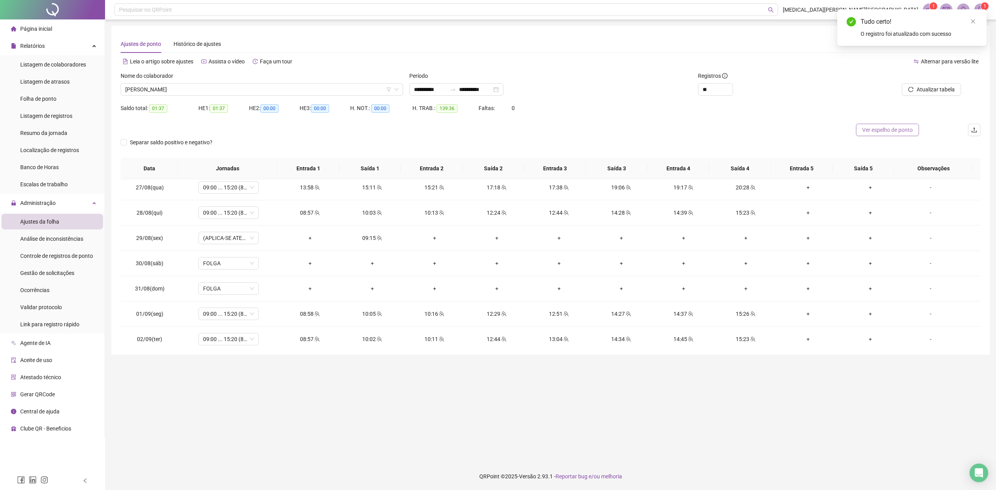
click at [894, 126] on span "Ver espelho de ponto" at bounding box center [887, 130] width 51 height 9
click at [925, 89] on span "Atualizar tabela" at bounding box center [936, 89] width 38 height 9
click at [942, 89] on span "Atualizar tabela" at bounding box center [936, 89] width 38 height 9
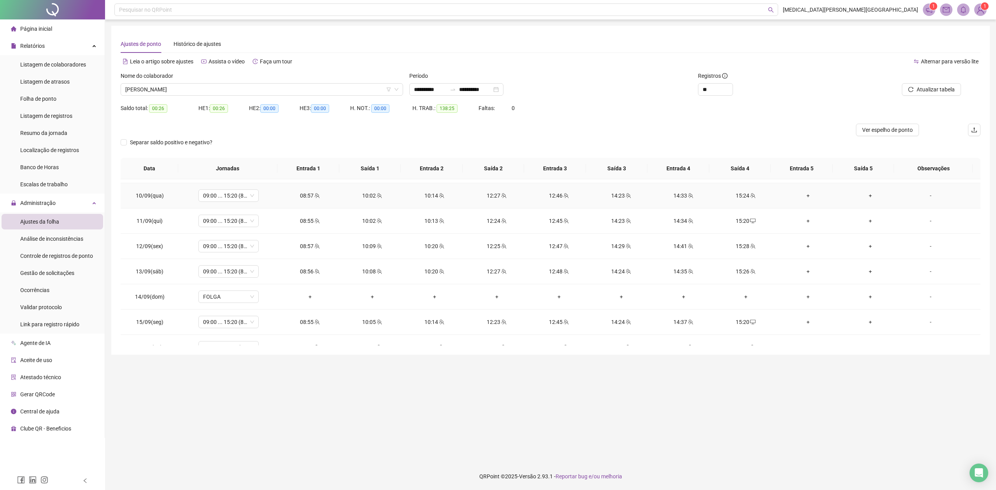
scroll to position [571, 0]
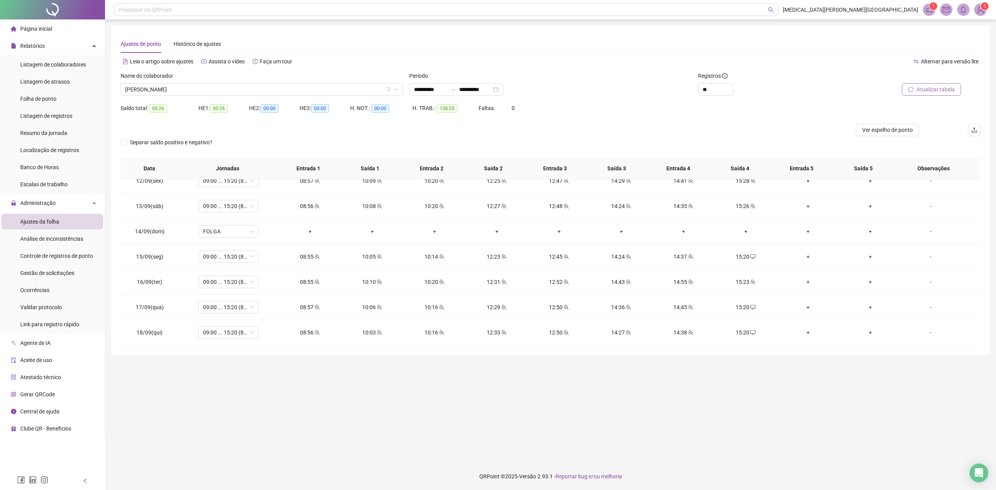
drag, startPoint x: 937, startPoint y: 81, endPoint x: 936, endPoint y: 88, distance: 6.9
click at [937, 81] on div at bounding box center [902, 78] width 119 height 12
click at [933, 92] on span "Atualizar tabela" at bounding box center [936, 89] width 38 height 9
click at [198, 92] on span "[PERSON_NAME]" at bounding box center [261, 90] width 273 height 12
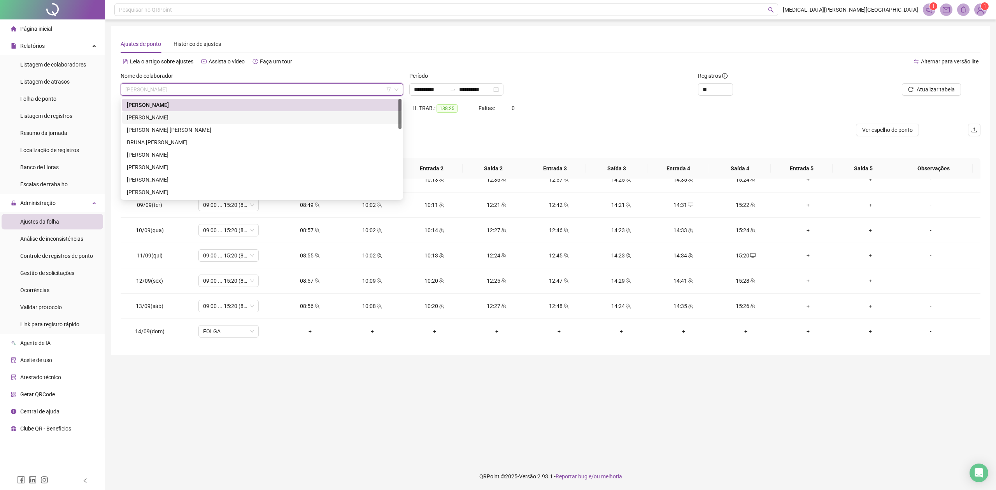
click at [183, 111] on div "[PERSON_NAME]" at bounding box center [261, 117] width 279 height 12
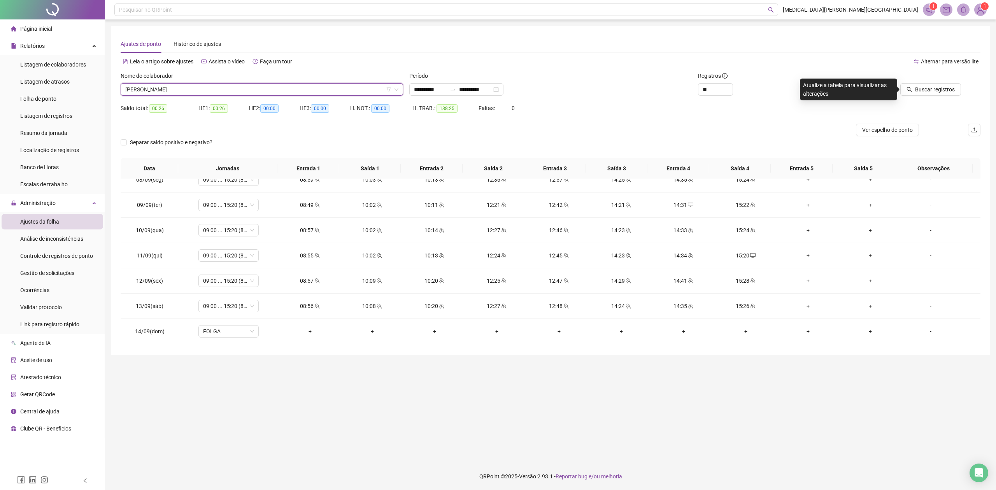
click at [934, 96] on div "Buscar registros" at bounding box center [911, 87] width 144 height 30
click at [934, 91] on span "Buscar registros" at bounding box center [935, 89] width 40 height 9
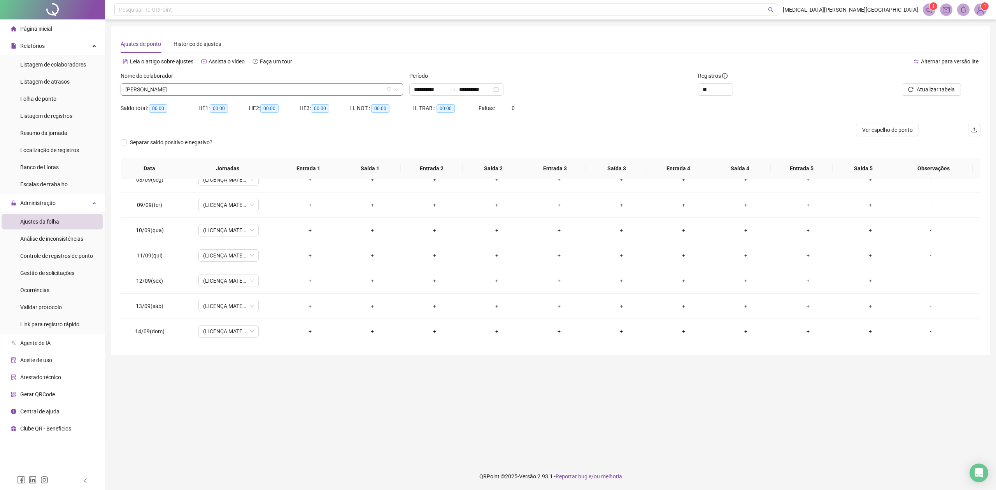
click at [265, 89] on span "[PERSON_NAME]" at bounding box center [261, 90] width 273 height 12
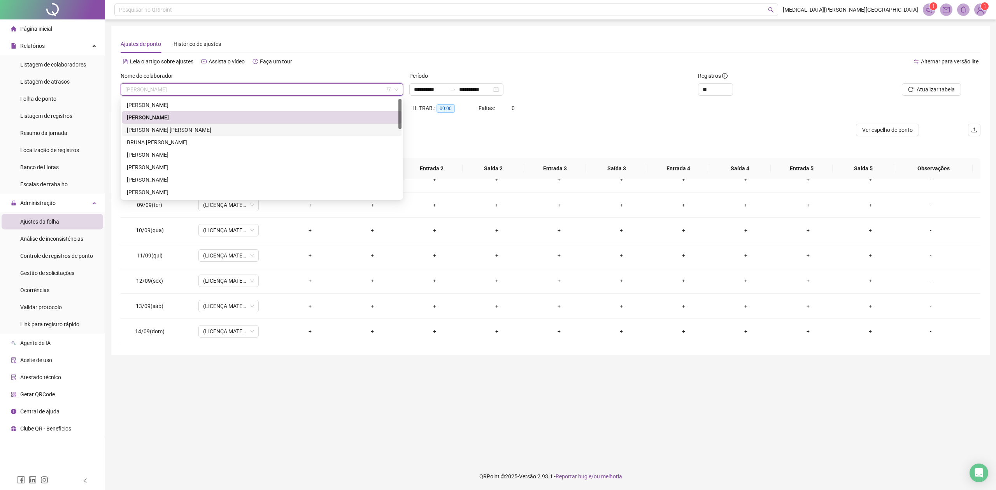
click at [184, 131] on div "[PERSON_NAME] [PERSON_NAME]" at bounding box center [262, 130] width 270 height 9
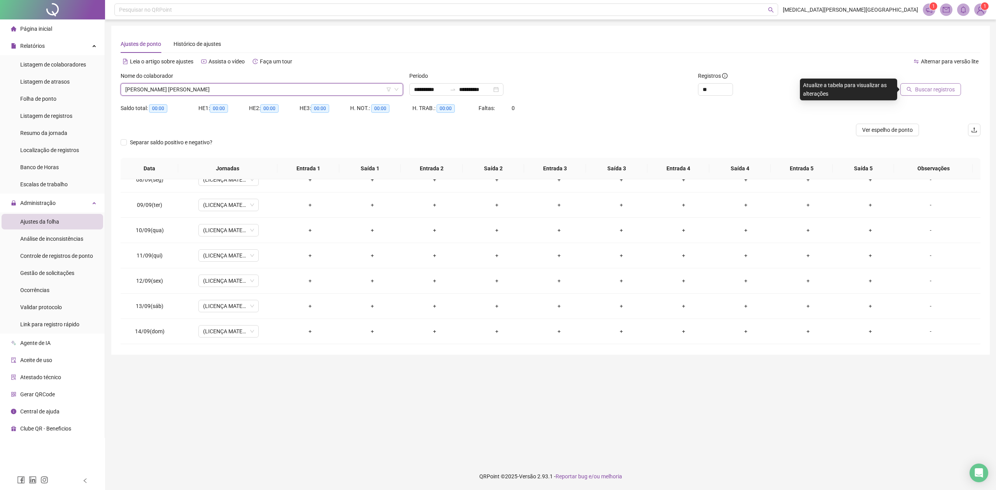
click at [934, 89] on span "Buscar registros" at bounding box center [935, 89] width 40 height 9
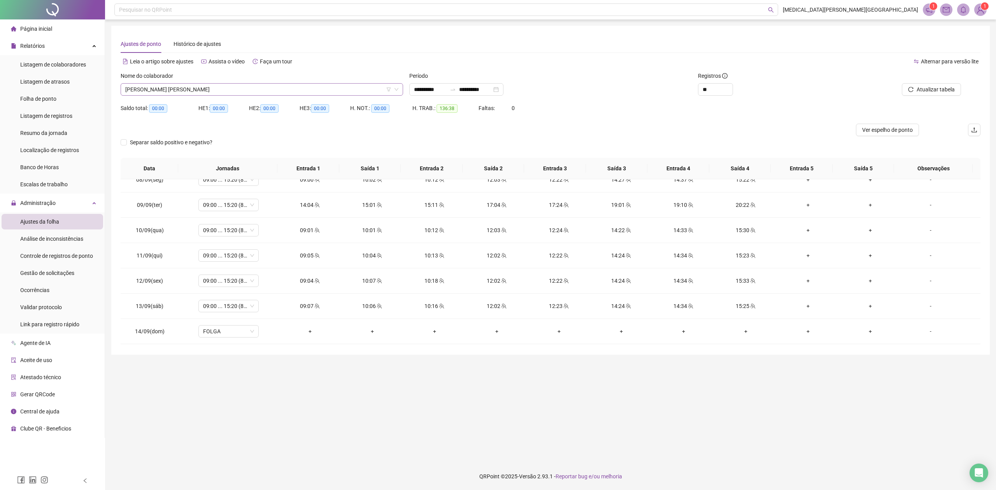
click at [213, 86] on span "[PERSON_NAME] [PERSON_NAME]" at bounding box center [261, 90] width 273 height 12
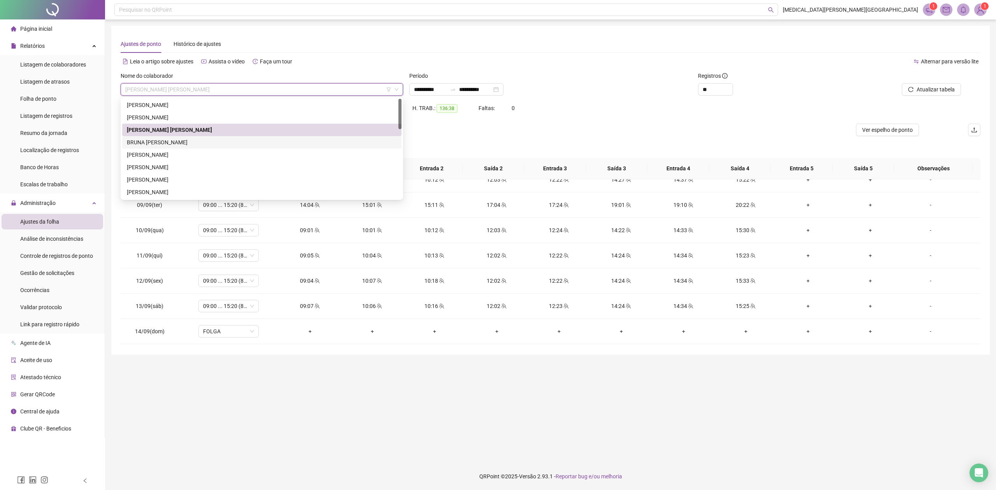
click at [178, 140] on div "BRUNA [PERSON_NAME]" at bounding box center [262, 142] width 270 height 9
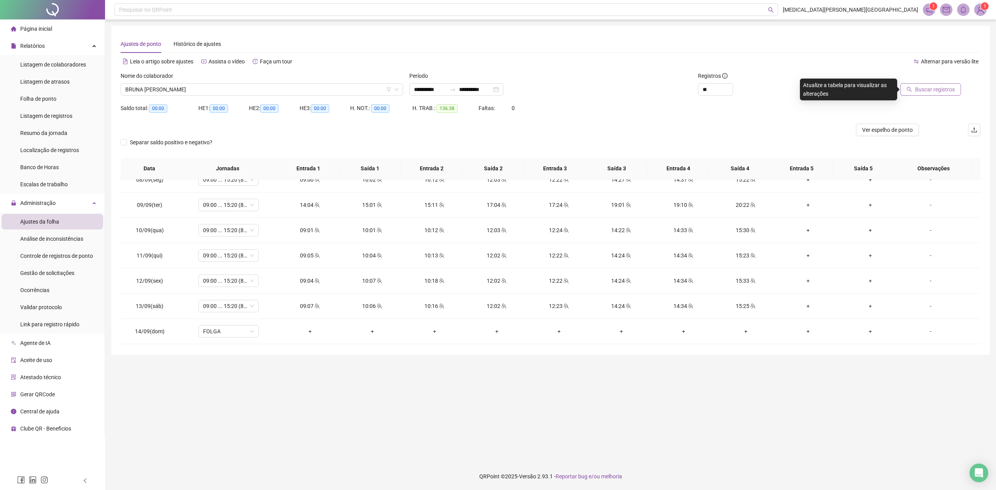
click at [943, 90] on span "Buscar registros" at bounding box center [935, 89] width 40 height 9
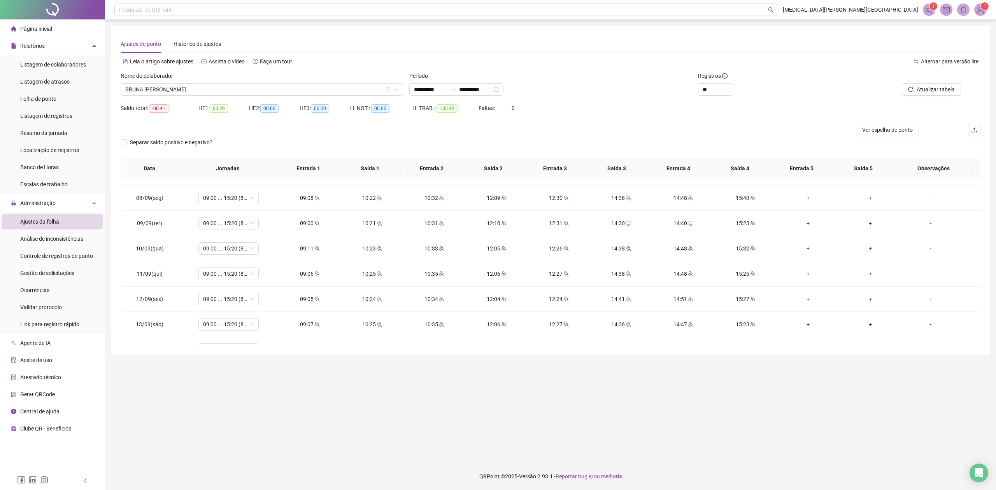
scroll to position [571, 0]
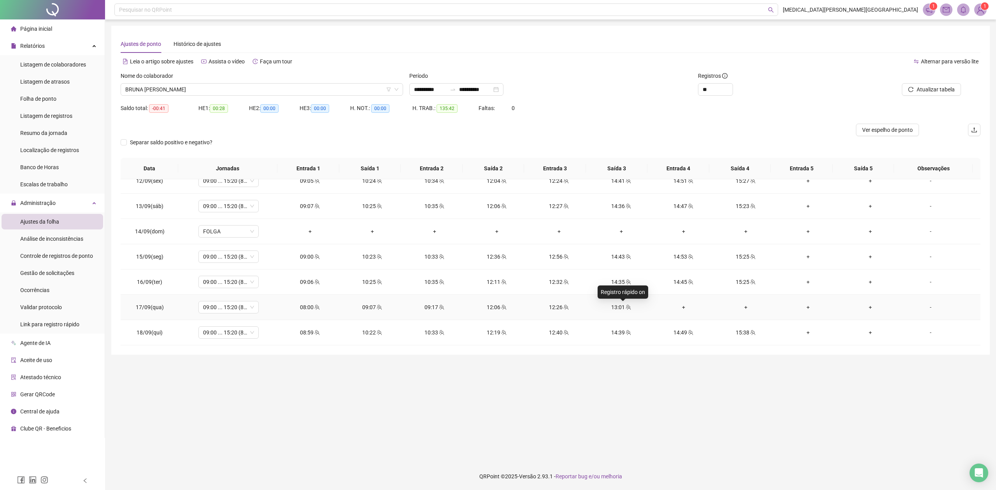
drag, startPoint x: 622, startPoint y: 309, endPoint x: 633, endPoint y: 320, distance: 15.4
click at [626, 309] on icon "team" at bounding box center [628, 307] width 5 height 5
type input "**********"
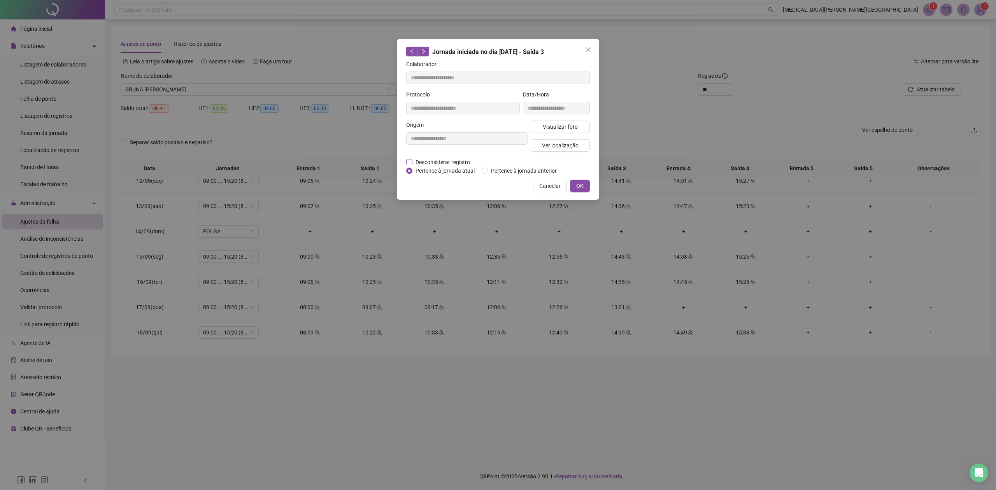
click at [446, 161] on span "Desconsiderar registro" at bounding box center [443, 162] width 61 height 9
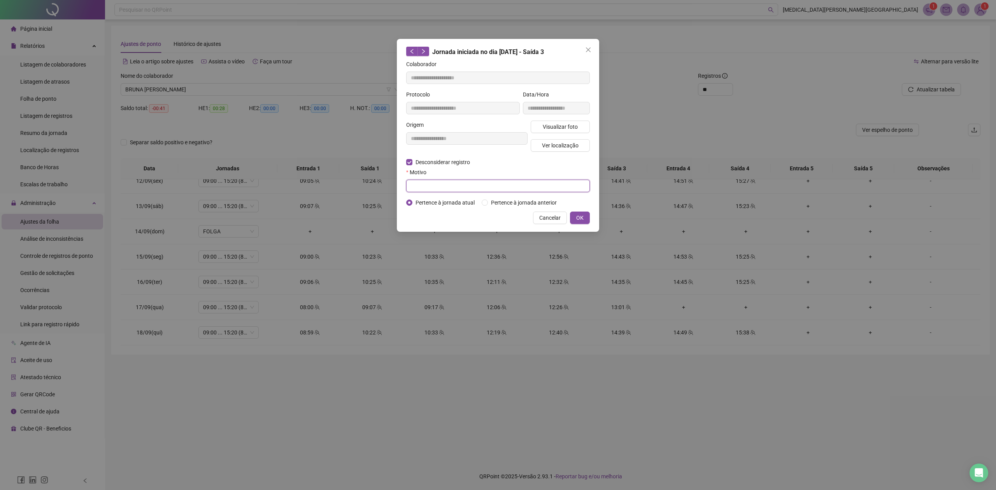
click at [448, 186] on input "text" at bounding box center [498, 186] width 184 height 12
type input "******"
click at [575, 216] on button "OK" at bounding box center [580, 218] width 20 height 12
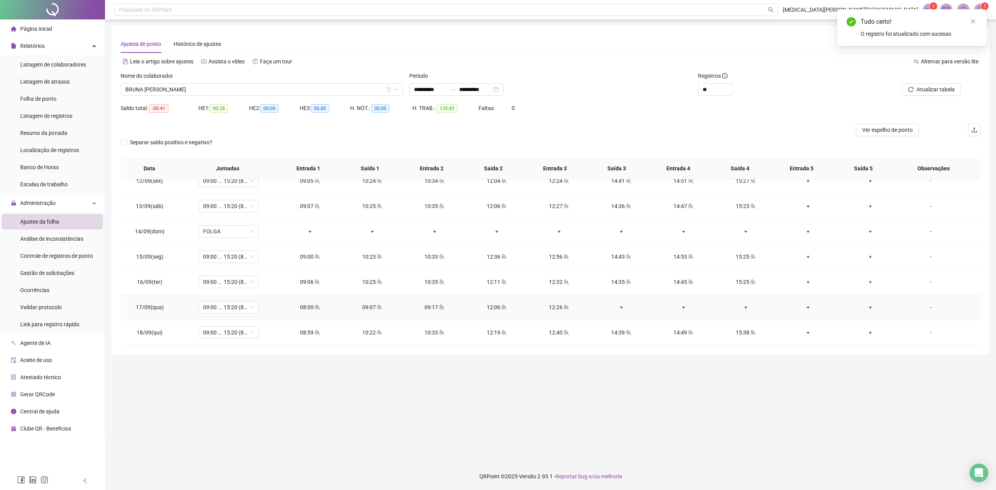
click at [613, 307] on div "+" at bounding box center [622, 307] width 50 height 9
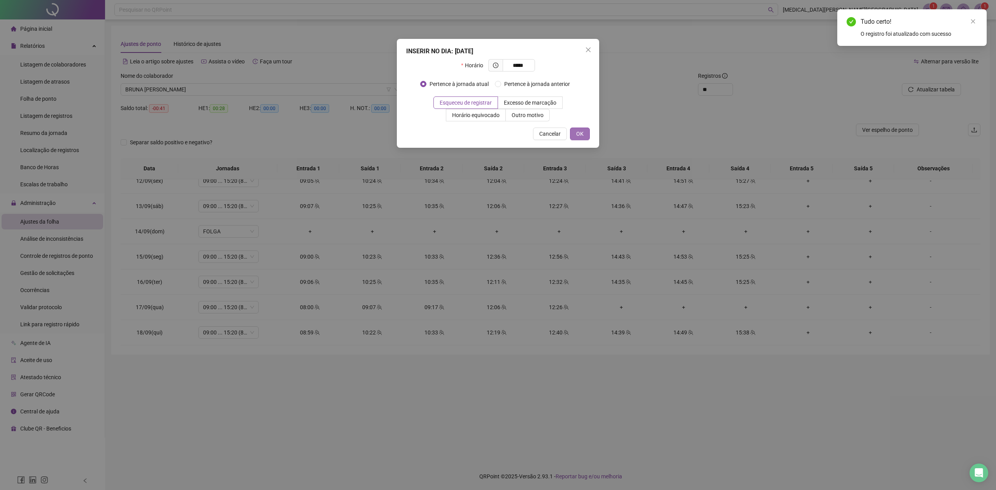
type input "*****"
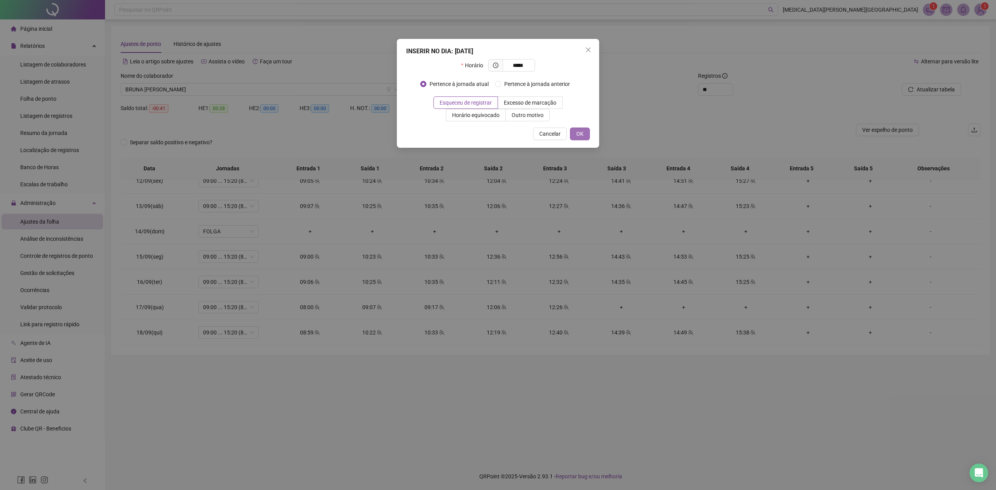
click at [585, 133] on button "OK" at bounding box center [580, 134] width 20 height 12
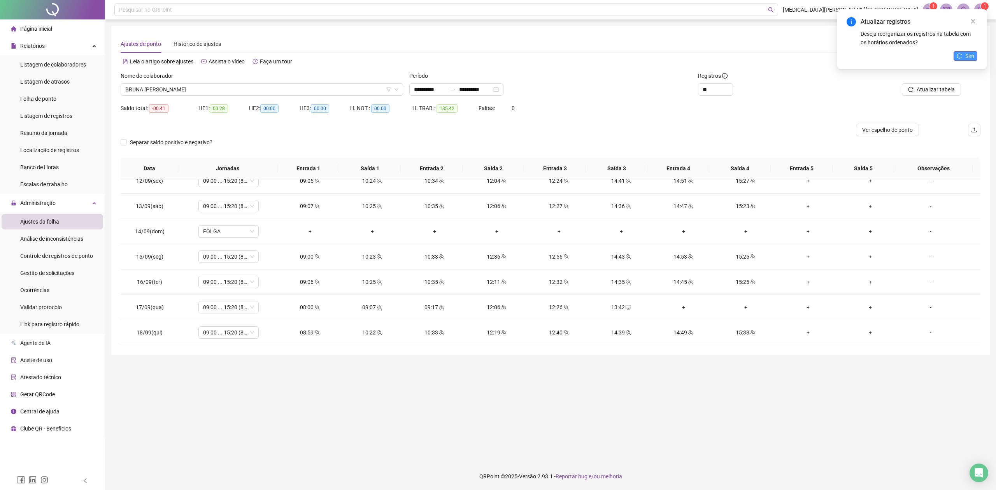
click at [967, 55] on span "Sim" at bounding box center [969, 56] width 9 height 9
click at [215, 95] on span "BRUNA [PERSON_NAME]" at bounding box center [261, 90] width 273 height 12
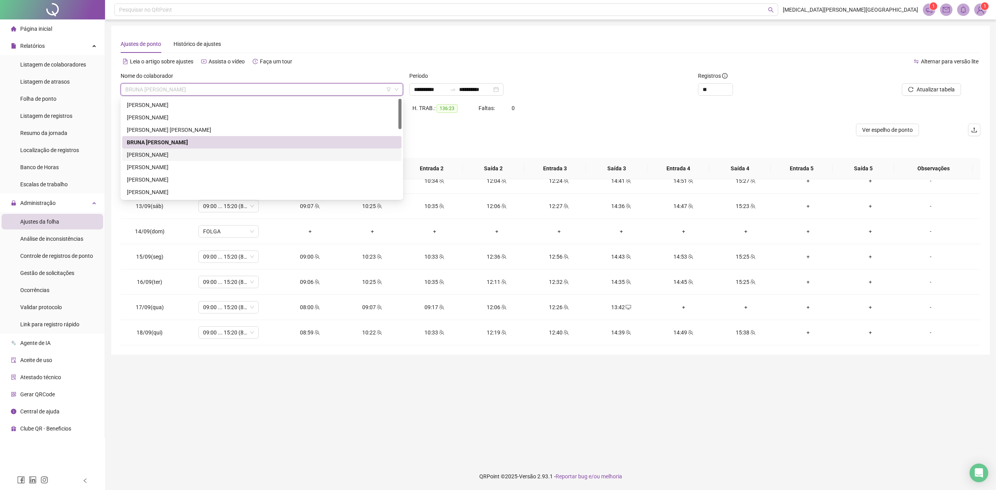
click at [177, 156] on div "[PERSON_NAME]" at bounding box center [262, 155] width 270 height 9
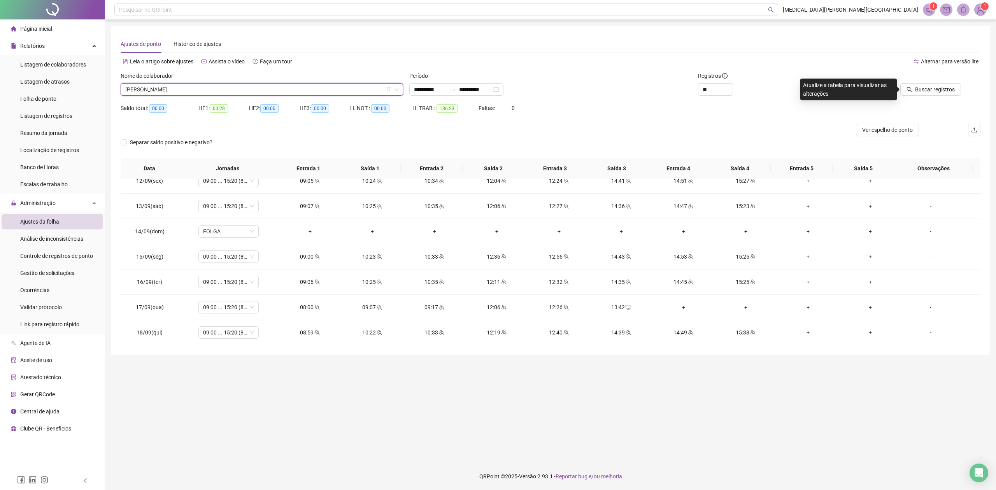
click at [930, 81] on div at bounding box center [902, 78] width 119 height 12
click at [933, 90] on span "Buscar registros" at bounding box center [935, 89] width 40 height 9
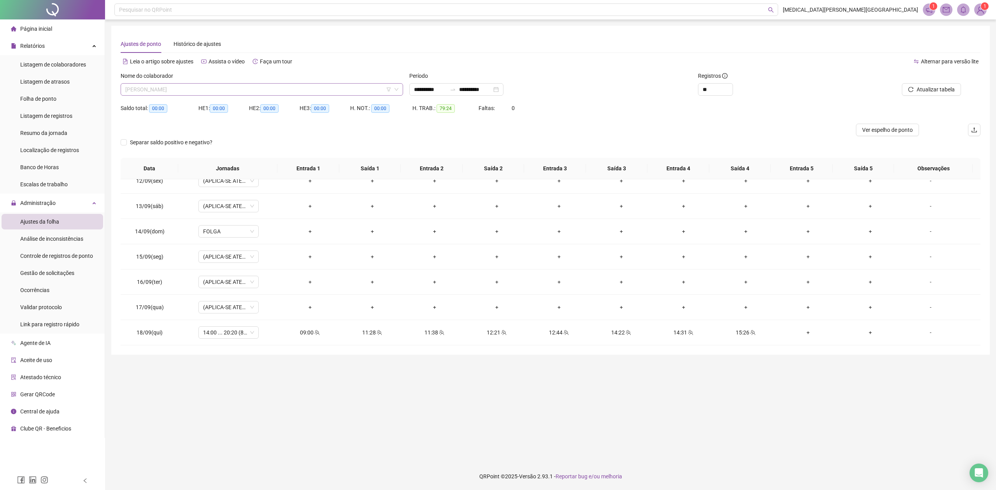
click at [195, 92] on span "[PERSON_NAME]" at bounding box center [261, 90] width 273 height 12
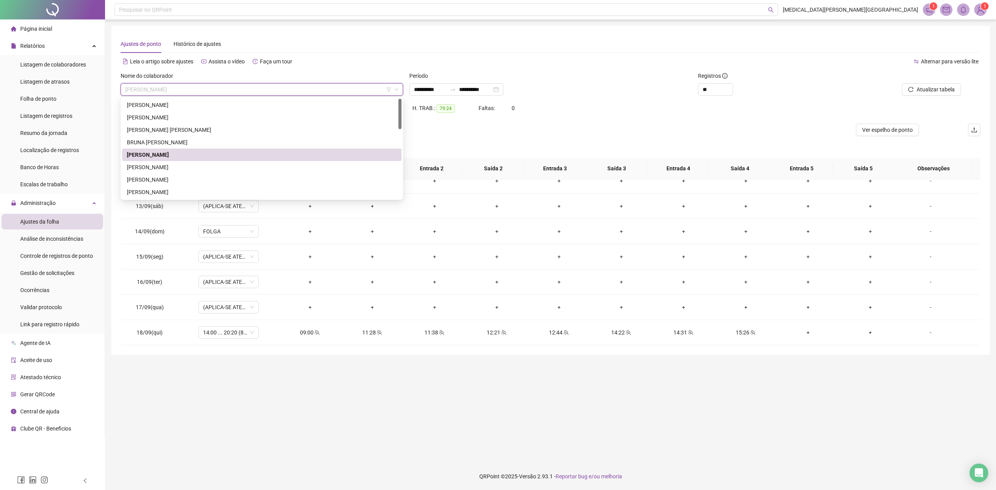
click at [153, 162] on div "[PERSON_NAME]" at bounding box center [261, 167] width 279 height 12
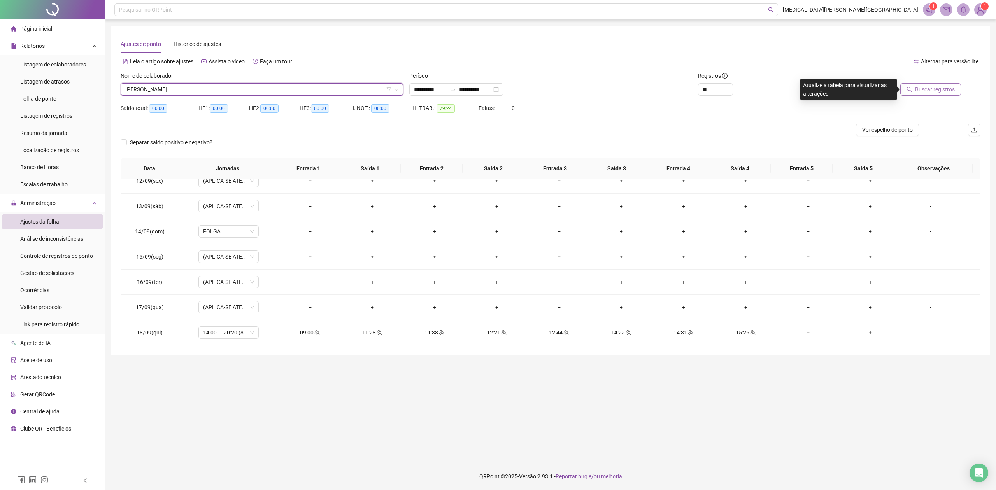
click at [929, 86] on span "Buscar registros" at bounding box center [935, 89] width 40 height 9
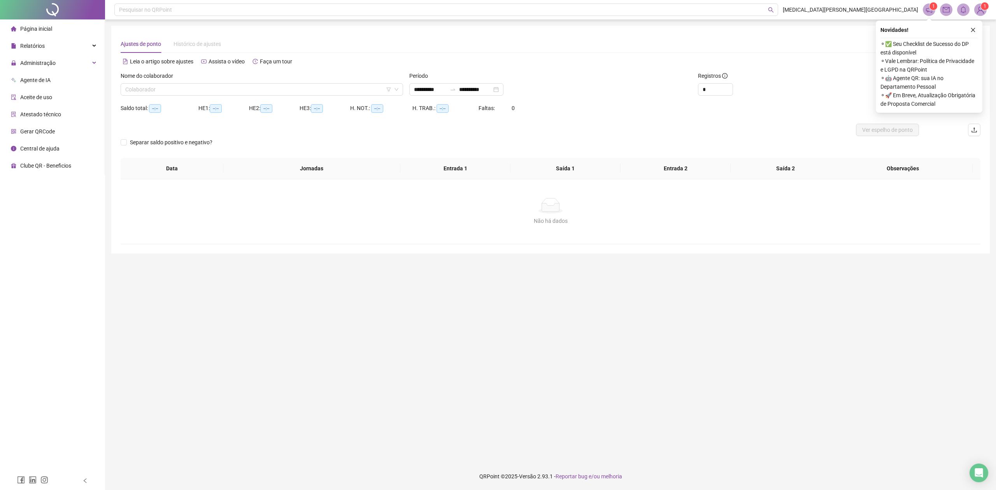
click at [33, 72] on div "Agente de IA" at bounding box center [31, 80] width 40 height 16
type input "**********"
click at [40, 64] on span "Administração" at bounding box center [37, 63] width 35 height 6
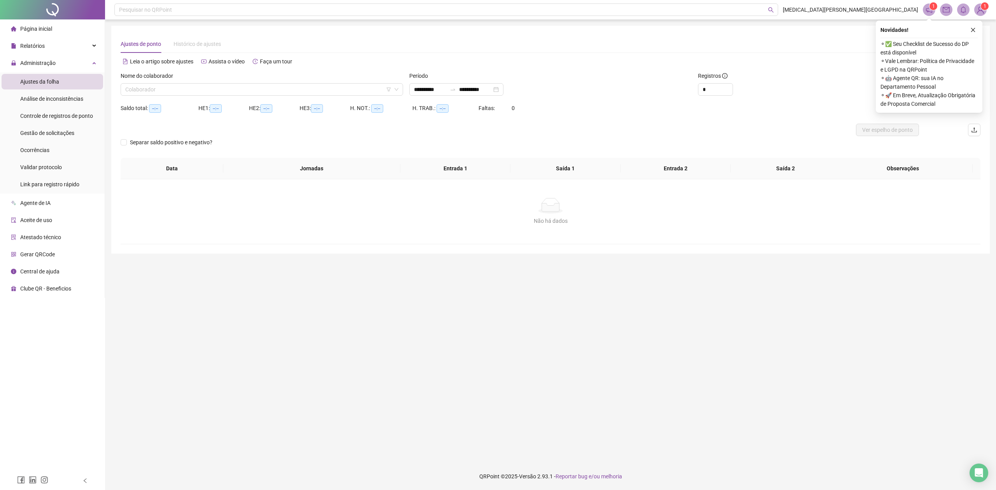
click at [44, 87] on div "Ajustes da folha" at bounding box center [39, 82] width 39 height 16
click at [44, 80] on span "Ajustes da folha" at bounding box center [39, 82] width 39 height 6
click at [61, 80] on li "Ajustes da folha" at bounding box center [53, 82] width 102 height 16
drag, startPoint x: 325, startPoint y: 47, endPoint x: 274, endPoint y: 54, distance: 51.8
click at [325, 47] on div "Ajustes de ponto Histórico de ajustes" at bounding box center [551, 44] width 860 height 18
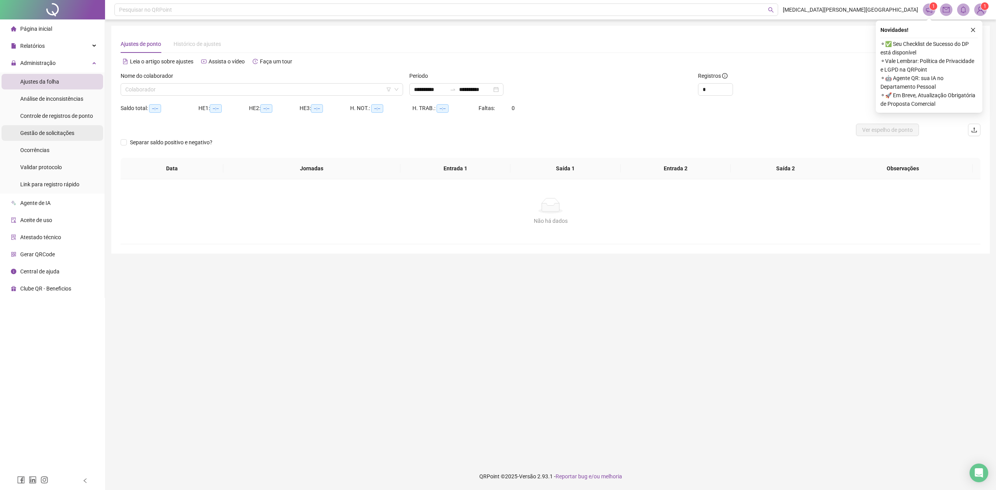
click at [49, 135] on span "Gestão de solicitações" at bounding box center [47, 133] width 54 height 6
